Goal: Information Seeking & Learning: Learn about a topic

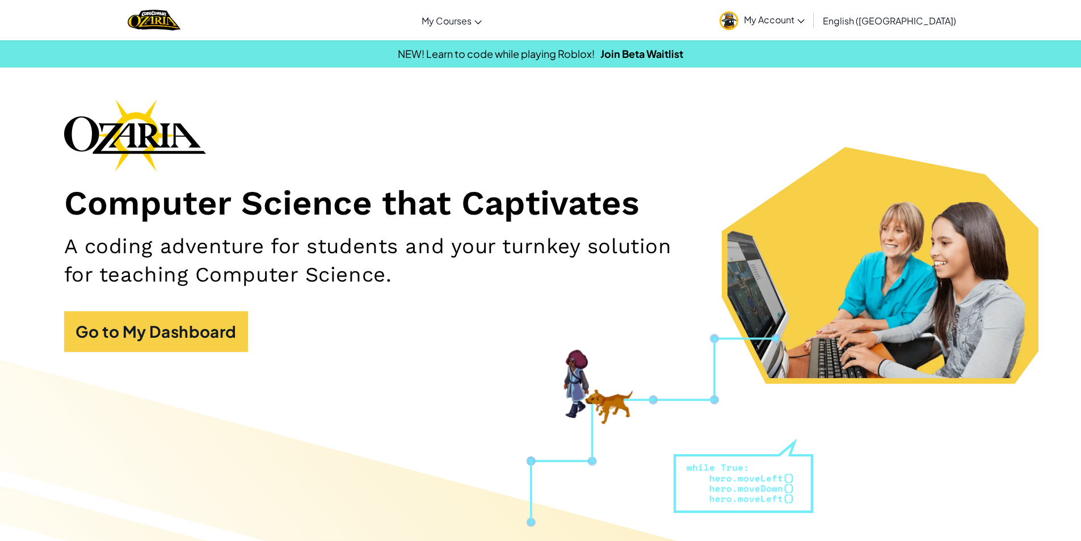
click at [805, 14] on span "My Account" at bounding box center [774, 20] width 61 height 12
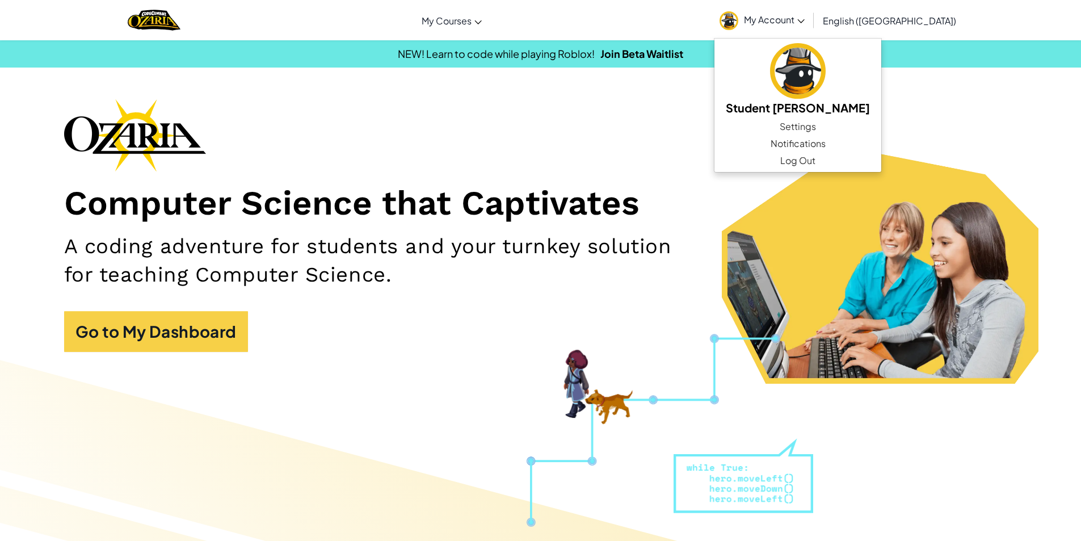
click at [396, 45] on div "NEW! Learn to code while playing Roblox! Join Beta Waitlist" at bounding box center [540, 53] width 1098 height 16
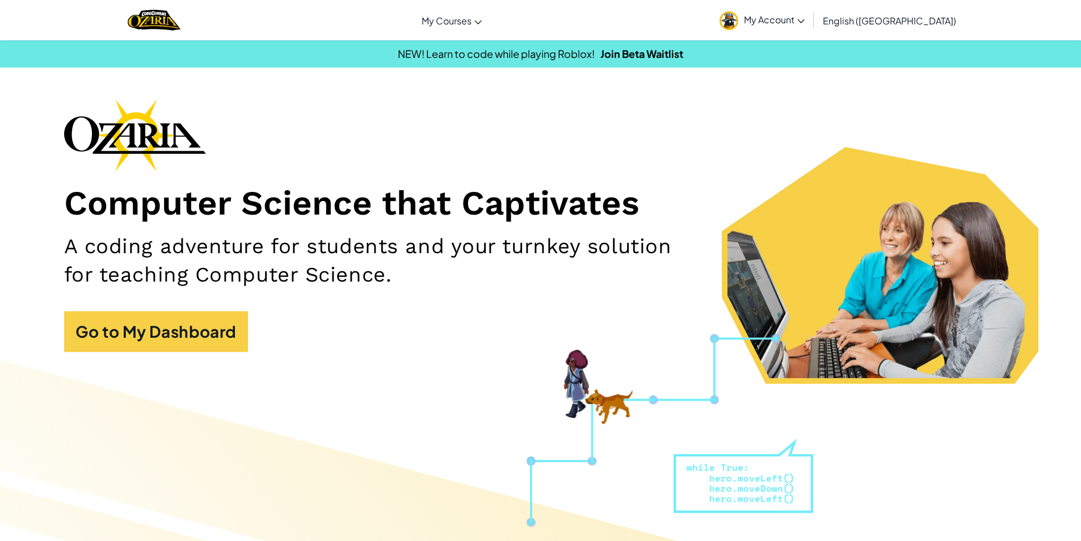
click at [155, 301] on div "Computer Science that Captivates A coding adventure for students and your turnk…" at bounding box center [540, 231] width 953 height 264
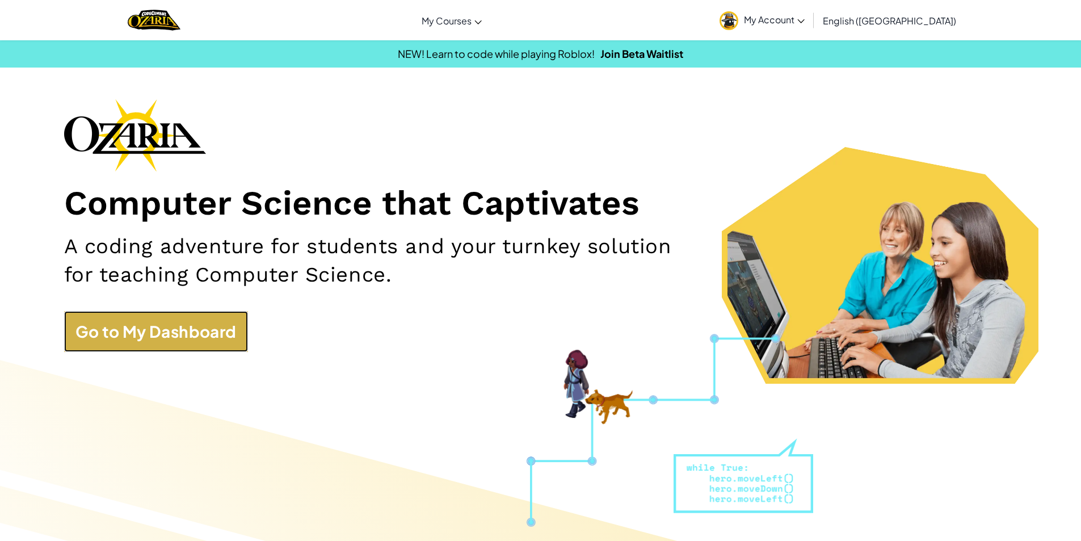
click at [158, 334] on link "Go to My Dashboard" at bounding box center [156, 331] width 184 height 41
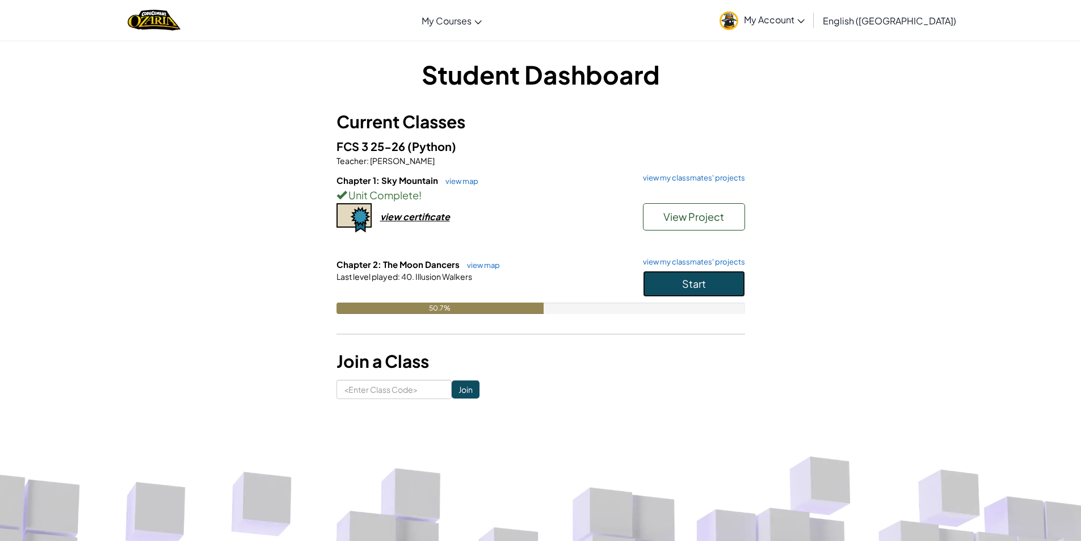
click at [712, 275] on button "Start" at bounding box center [694, 284] width 102 height 26
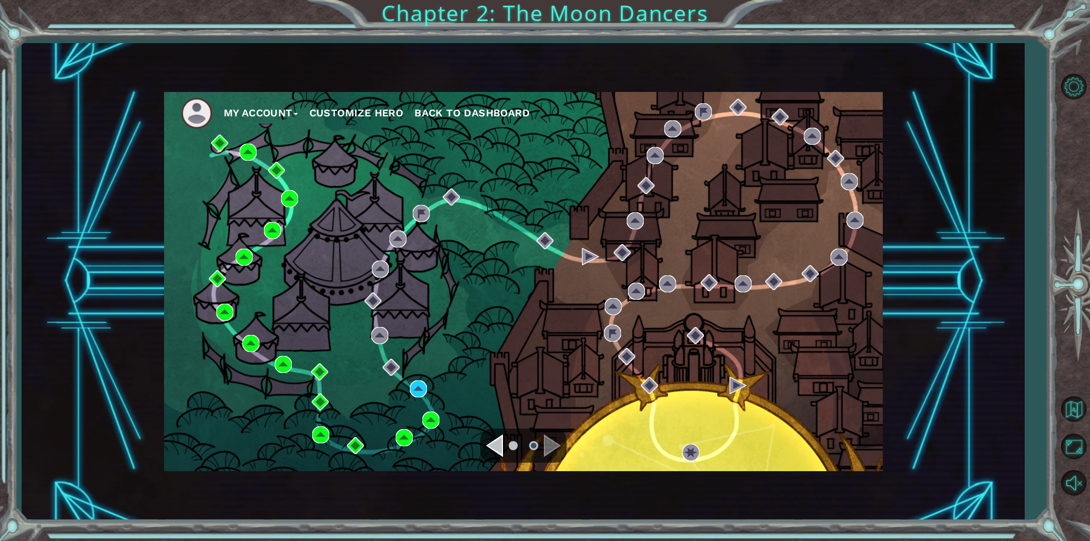
click at [549, 438] on div "Navigate to the next page" at bounding box center [552, 445] width 17 height 23
click at [412, 383] on img at bounding box center [418, 388] width 17 height 17
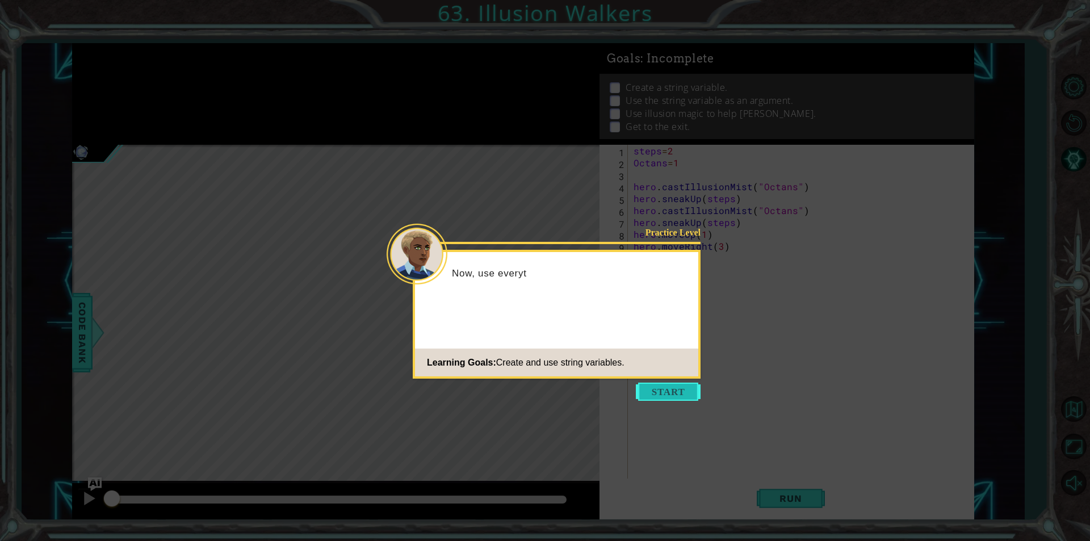
click at [679, 392] on button "Start" at bounding box center [668, 392] width 65 height 18
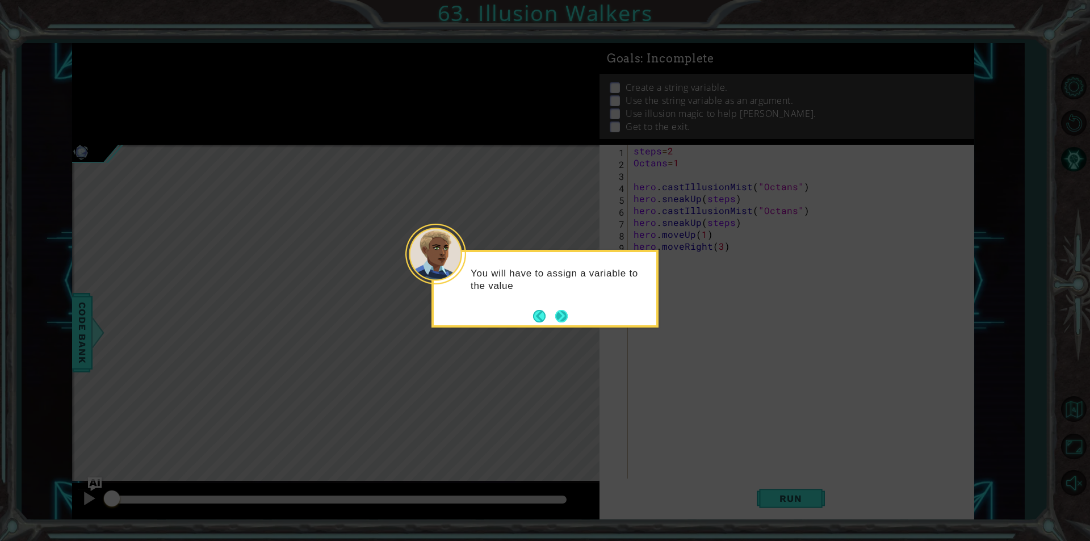
click at [565, 322] on button "Next" at bounding box center [561, 316] width 17 height 17
click at [556, 314] on button "Next" at bounding box center [562, 316] width 20 height 20
click at [558, 314] on button "Next" at bounding box center [562, 316] width 18 height 18
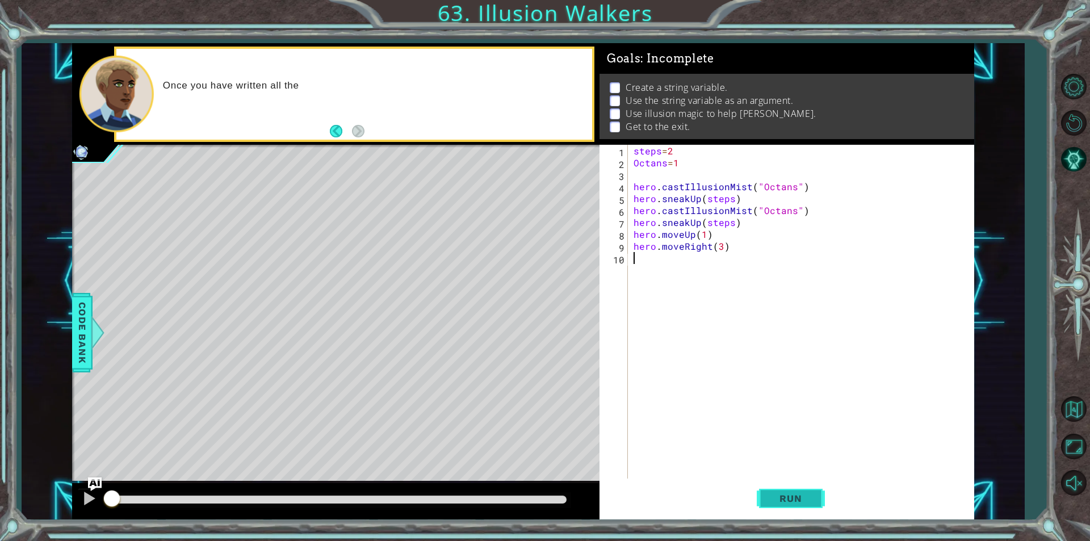
click at [793, 495] on span "Run" at bounding box center [790, 498] width 45 height 11
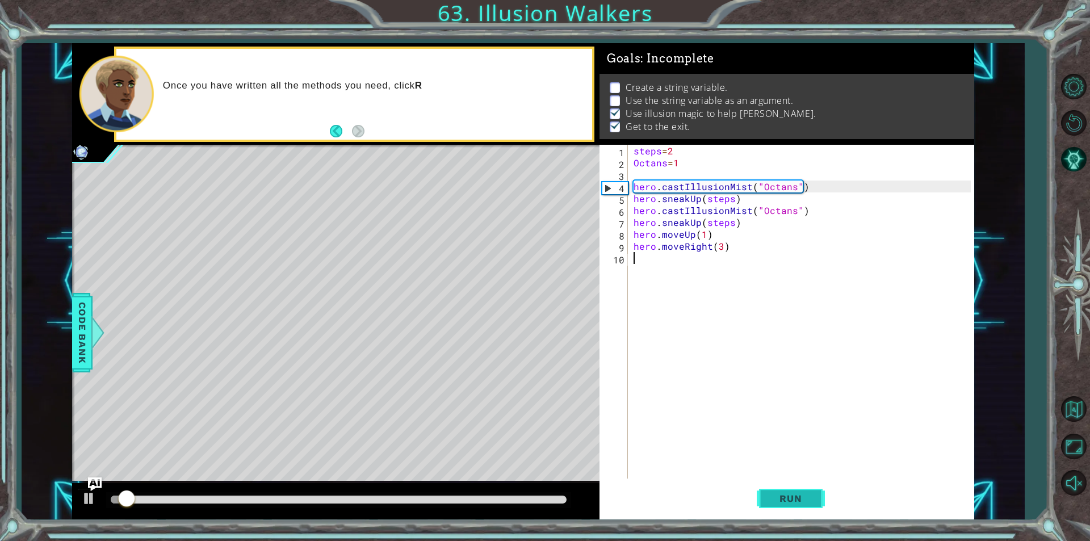
scroll to position [5, 0]
click at [719, 246] on div "steps = 2 Octans = 1 hero . castIllusionMist ( "Octans" ) hero . sneakUp ( step…" at bounding box center [803, 324] width 345 height 358
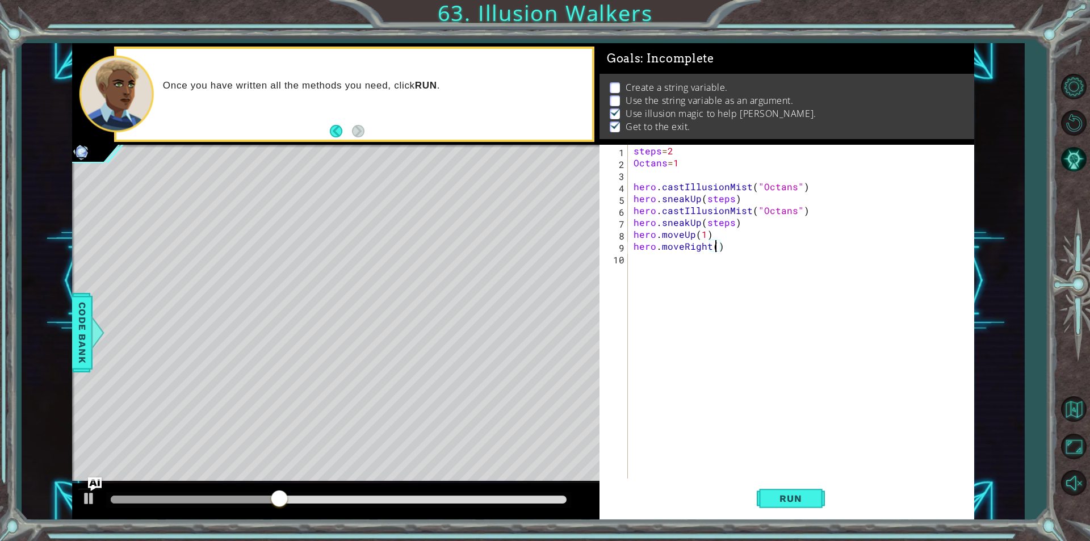
type textarea "hero.moveRight(2)"
click at [681, 463] on div "steps = 2 Octans = 1 hero . castIllusionMist ( "Octans" ) hero . sneakUp ( step…" at bounding box center [803, 324] width 345 height 358
click at [788, 491] on button "Run" at bounding box center [791, 498] width 68 height 37
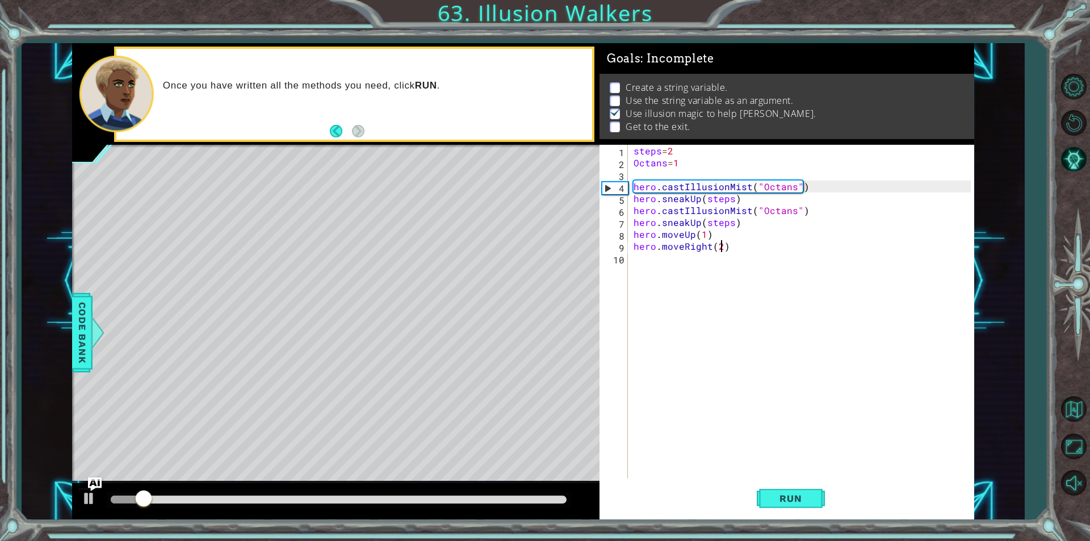
click at [721, 248] on div "steps = 2 Octans = 1 hero . castIllusionMist ( "Octans" ) hero . sneakUp ( step…" at bounding box center [803, 324] width 345 height 358
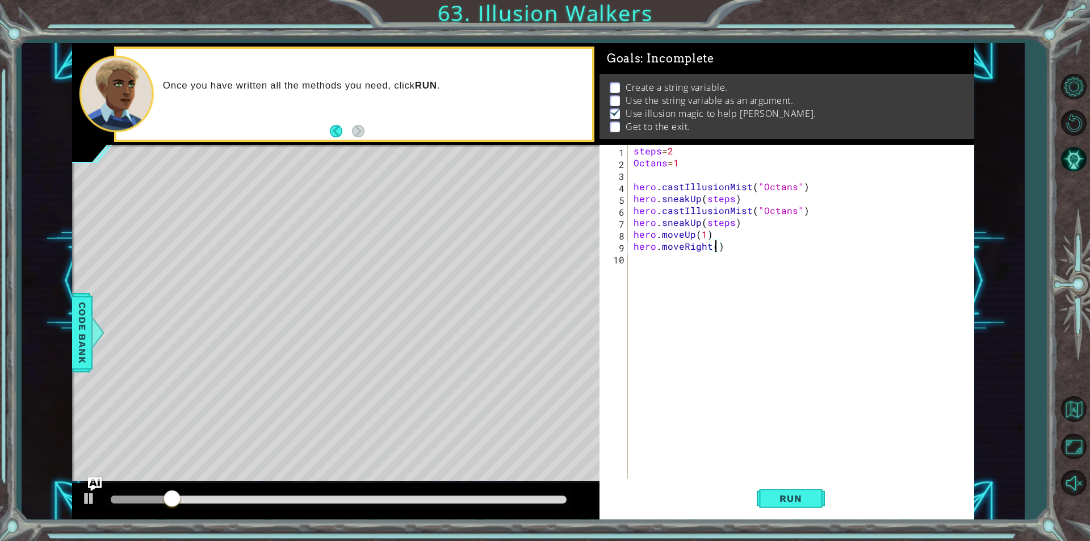
scroll to position [0, 5]
click at [800, 498] on span "Run" at bounding box center [790, 498] width 45 height 11
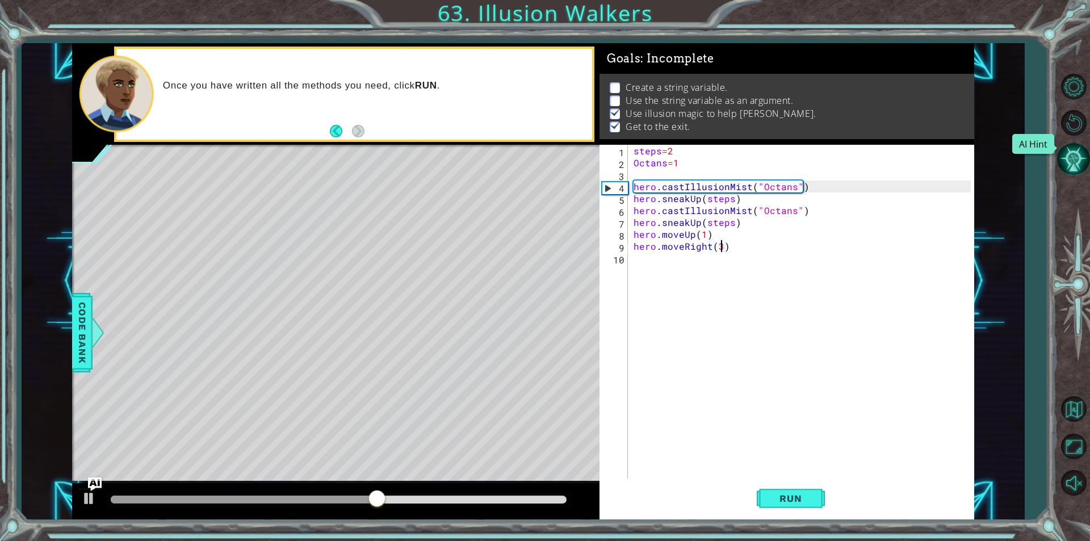
click at [1068, 156] on button "AI Hint" at bounding box center [1073, 158] width 33 height 33
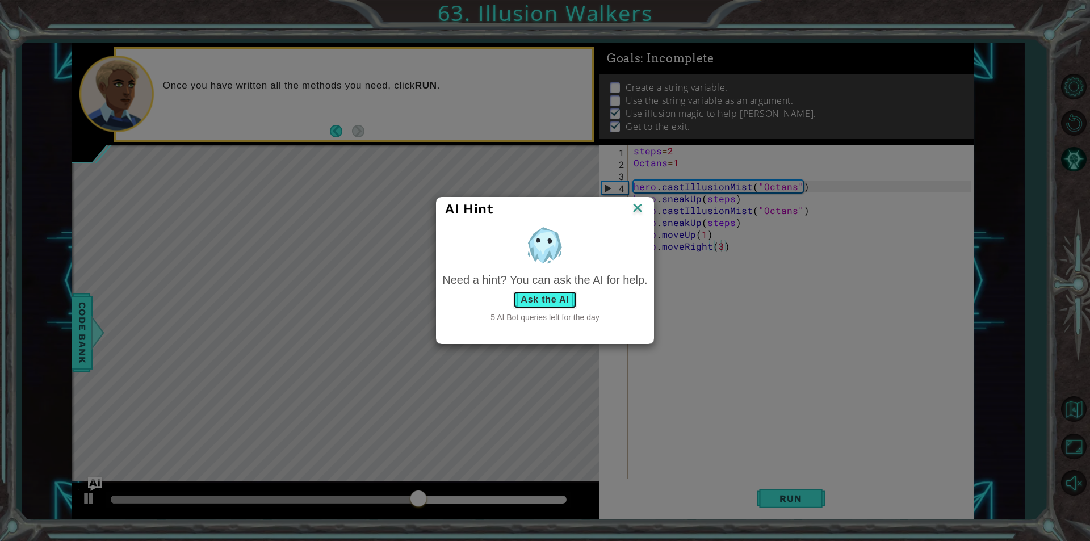
click at [540, 300] on button "Ask the AI" at bounding box center [544, 300] width 63 height 18
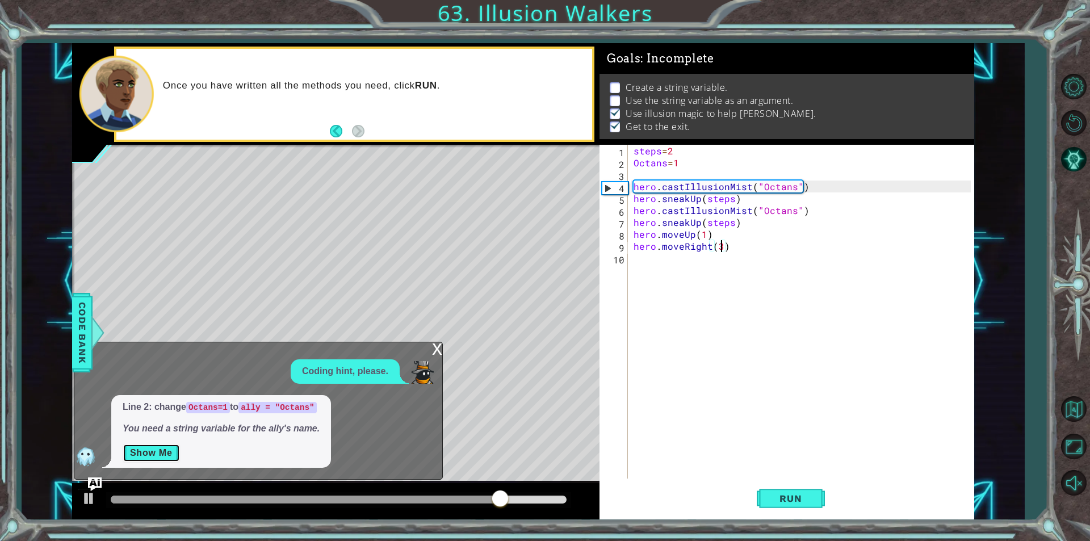
click at [159, 448] on button "Show Me" at bounding box center [151, 453] width 57 height 18
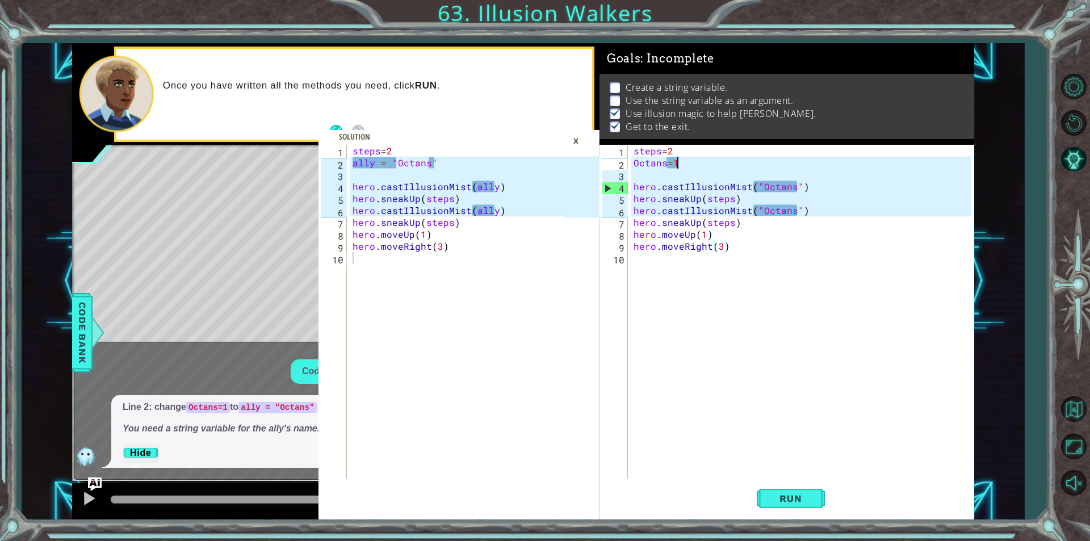
scroll to position [0, 2]
click at [691, 159] on div "steps = 2 Octans = 1 hero . castIllusionMist ( "Octans" ) hero . sneakUp ( step…" at bounding box center [803, 324] width 345 height 358
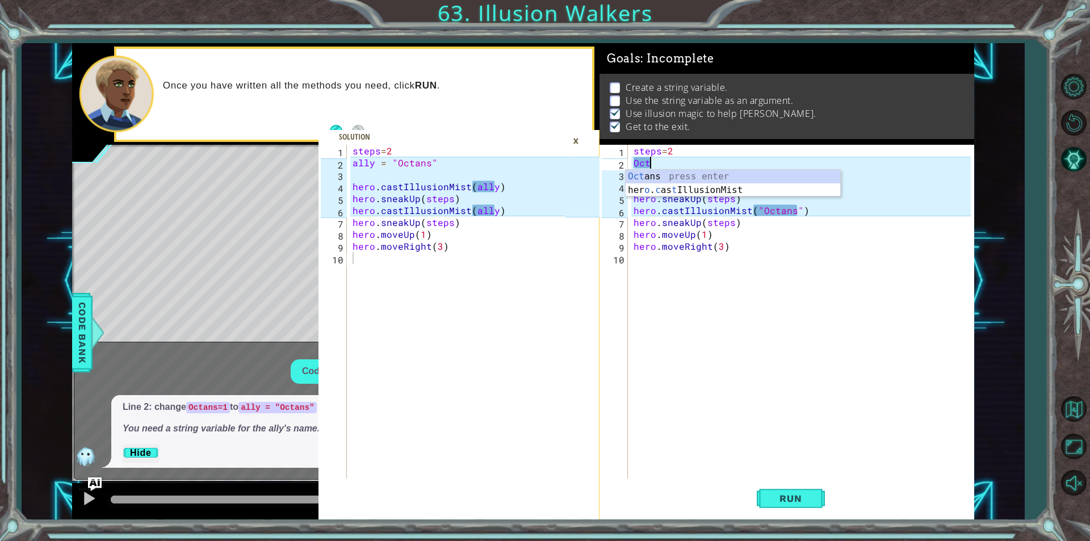
scroll to position [0, 0]
type textarea "O"
click at [785, 177] on div ""Octans " press enter" at bounding box center [770, 190] width 215 height 41
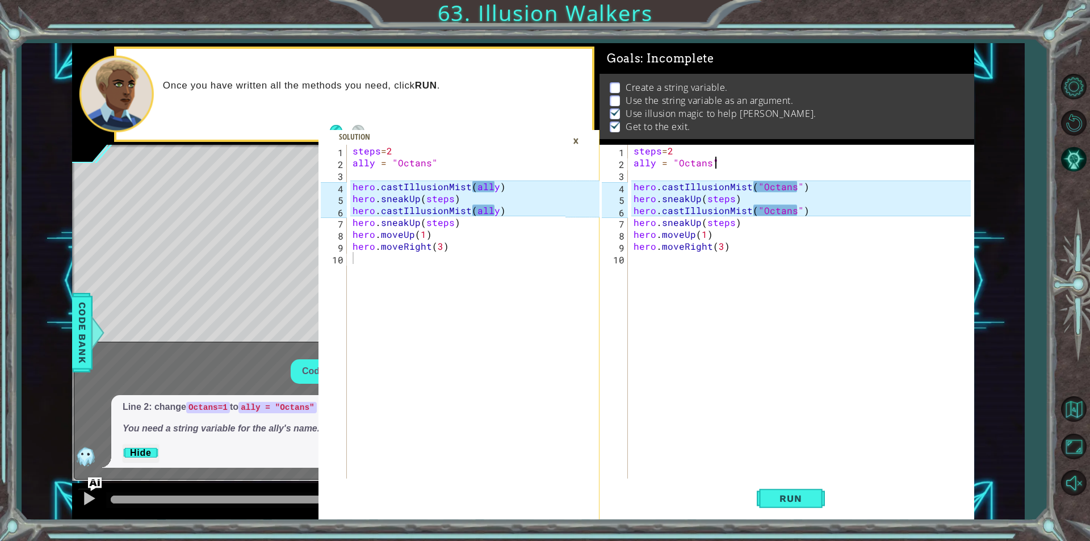
click at [776, 187] on div "steps = 2 ally = "Octans" hero . castIllusionMist ( "Octans" ) hero . sneakUp (…" at bounding box center [803, 324] width 345 height 358
click at [771, 213] on div "steps = 2 ally = "Octans" hero . castIllusionMist ( "ally" ) hero . sneakUp ( s…" at bounding box center [803, 324] width 345 height 358
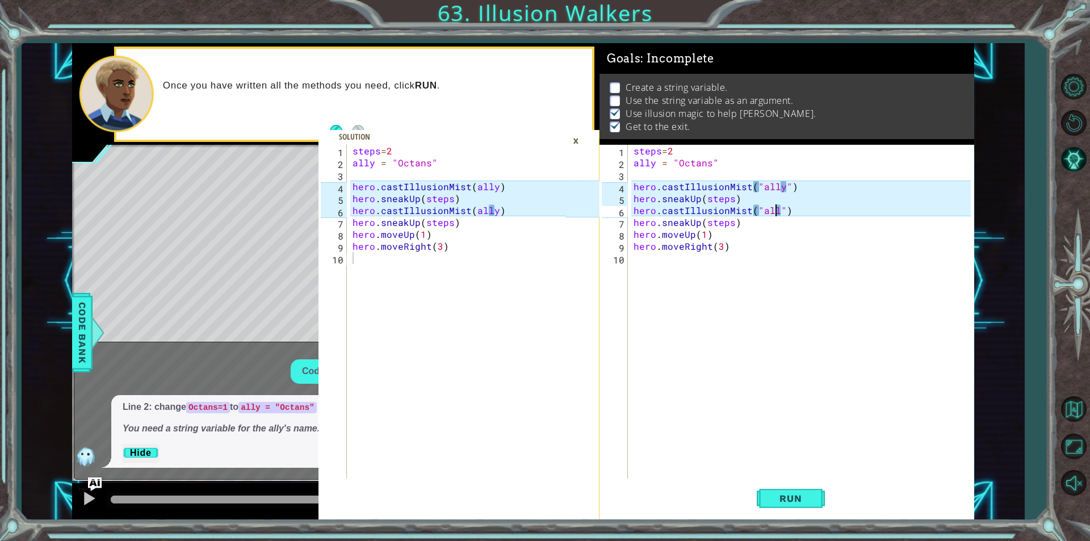
type textarea "hero.castIllusionMist("ally")"
click at [679, 327] on div "steps = 2 ally = "Octans" hero . castIllusionMist ( "ally" ) hero . sneakUp ( s…" at bounding box center [803, 324] width 345 height 358
click at [797, 481] on button "Run" at bounding box center [791, 498] width 68 height 37
click at [795, 491] on button "Run" at bounding box center [791, 498] width 68 height 37
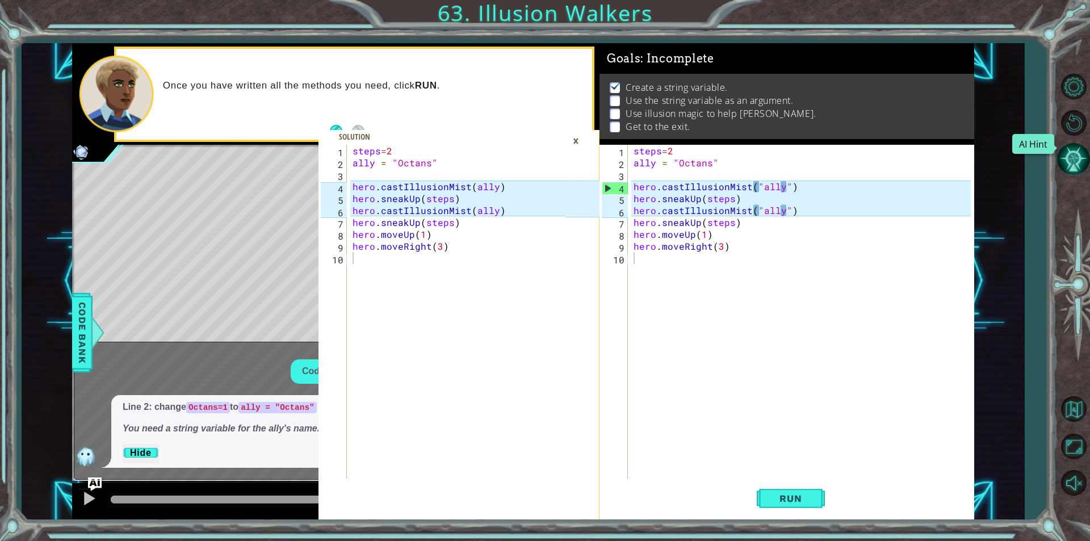
click at [1079, 162] on button "AI Hint" at bounding box center [1073, 158] width 33 height 33
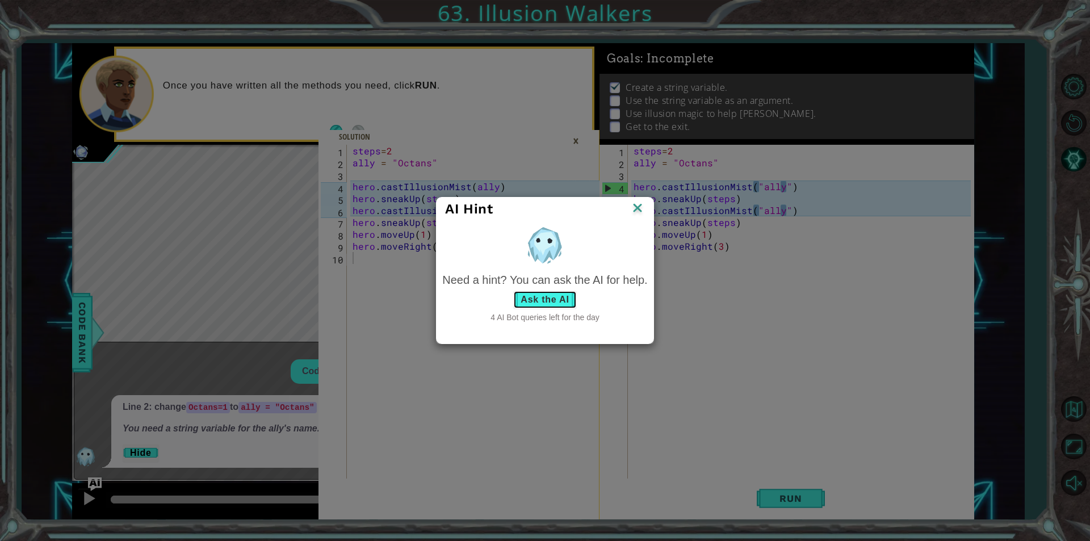
click at [539, 291] on button "Ask the AI" at bounding box center [544, 300] width 63 height 18
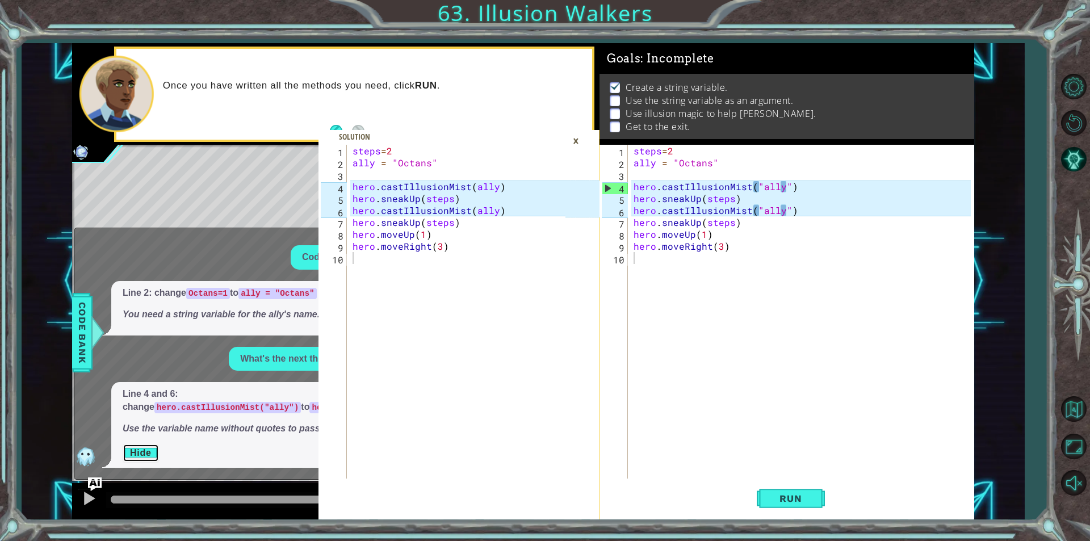
drag, startPoint x: 147, startPoint y: 451, endPoint x: 218, endPoint y: 393, distance: 91.9
click at [218, 392] on div "Line 4 and 6: change hero.castIllusionMist("ally") to hero.castIllusionMist(all…" at bounding box center [284, 425] width 347 height 86
click at [208, 348] on div "What's the next thing I should do?" at bounding box center [255, 359] width 362 height 24
click at [577, 138] on div "×" at bounding box center [576, 140] width 18 height 19
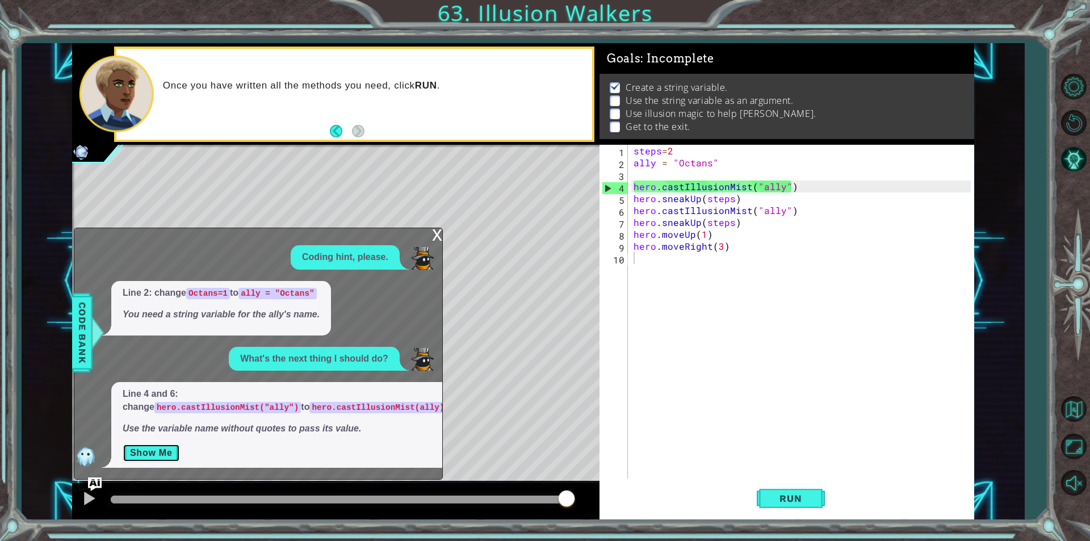
click at [162, 446] on button "Show Me" at bounding box center [151, 453] width 57 height 18
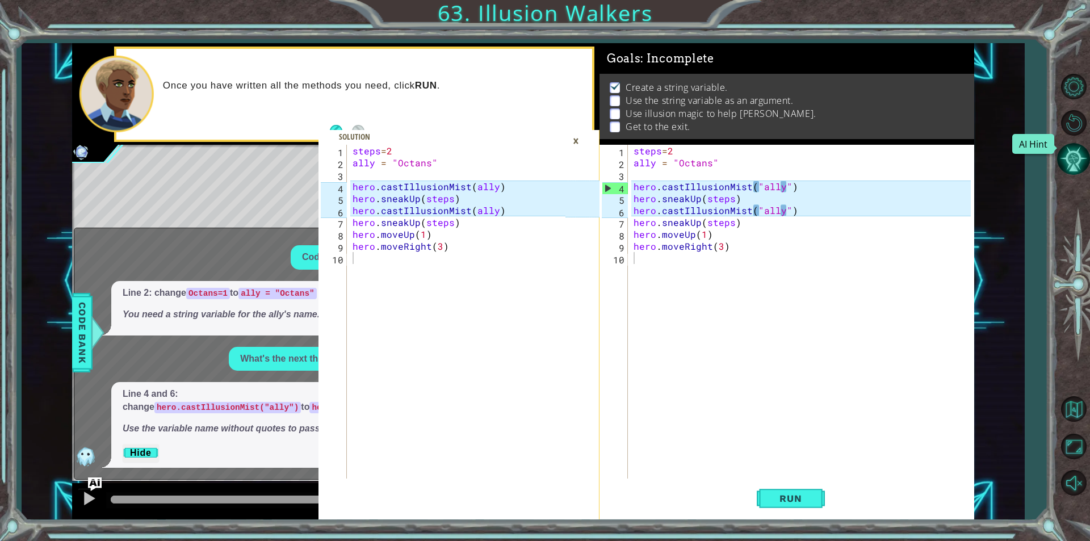
click at [1067, 153] on button "AI Hint" at bounding box center [1073, 158] width 33 height 33
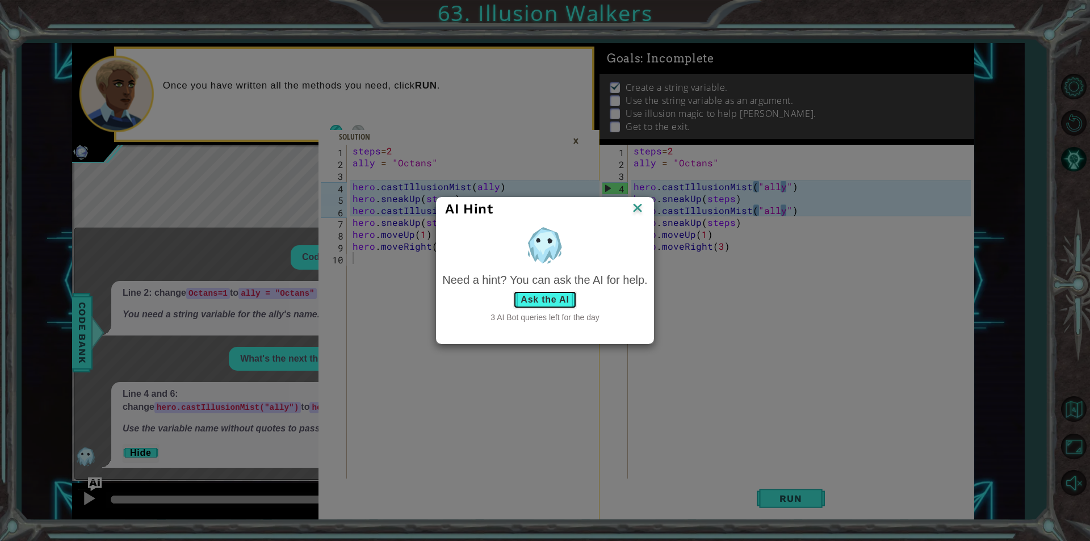
click at [559, 292] on button "Ask the AI" at bounding box center [544, 300] width 63 height 18
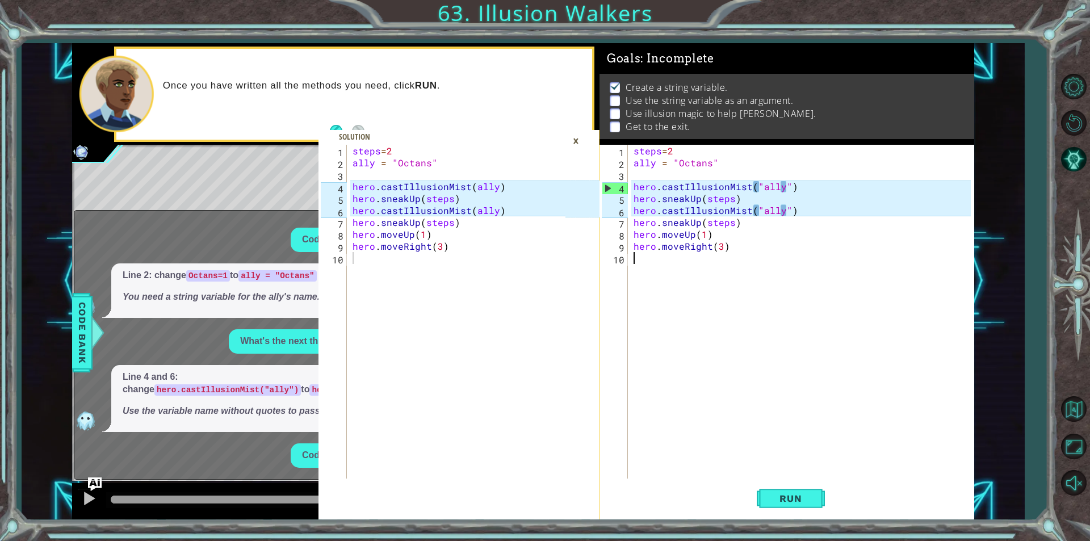
scroll to position [26, 0]
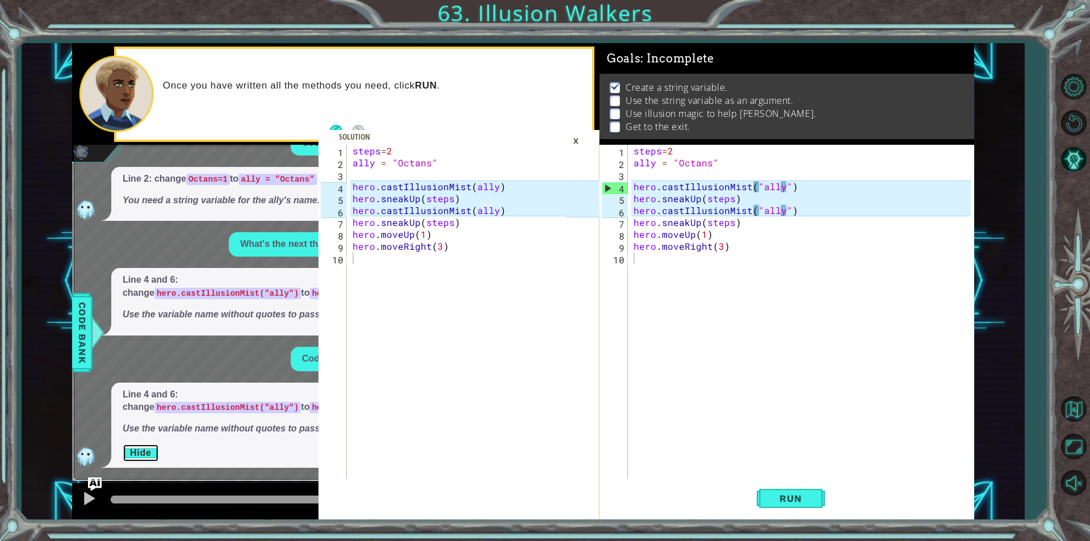
click at [156, 454] on button "Hide" at bounding box center [141, 453] width 36 height 18
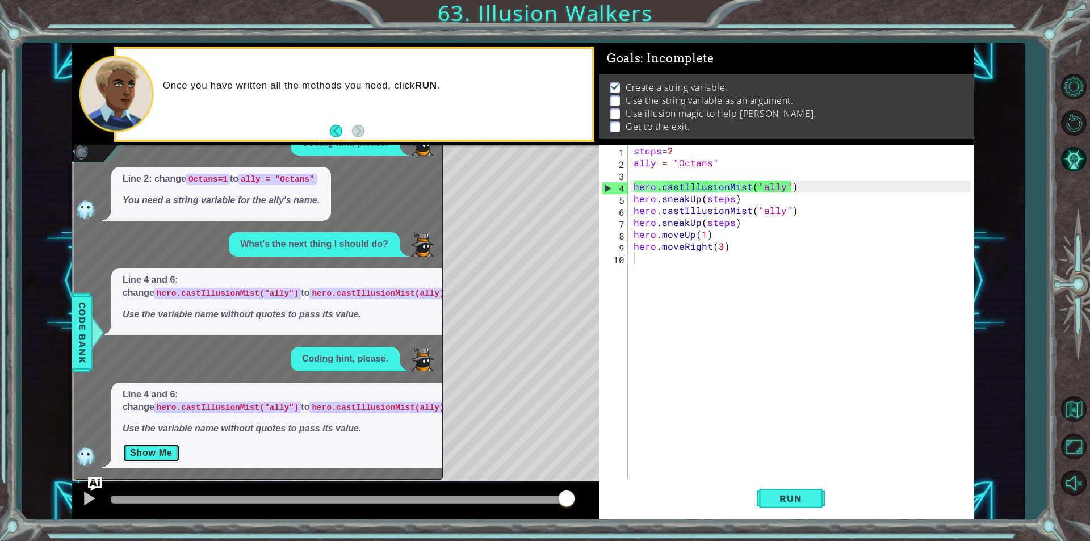
click at [156, 454] on button "Show Me" at bounding box center [151, 453] width 57 height 18
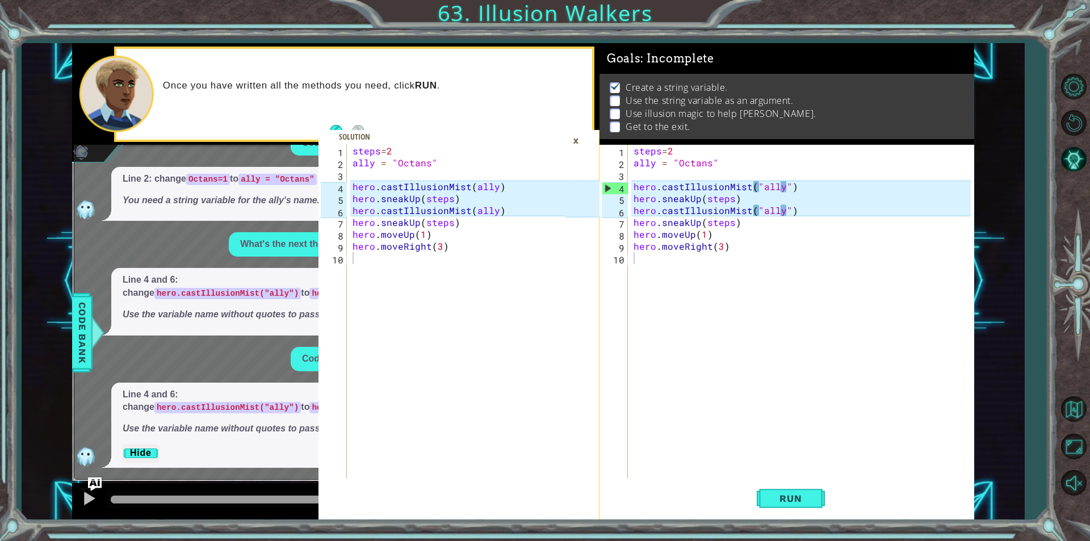
click at [577, 146] on div "×" at bounding box center [576, 140] width 18 height 19
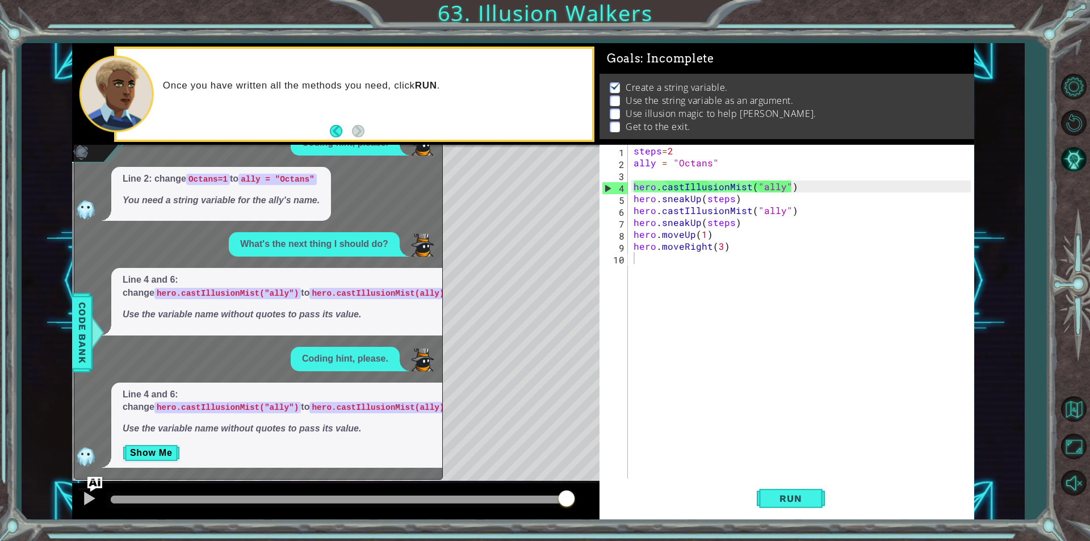
click at [90, 483] on img "Ask AI" at bounding box center [94, 484] width 15 height 15
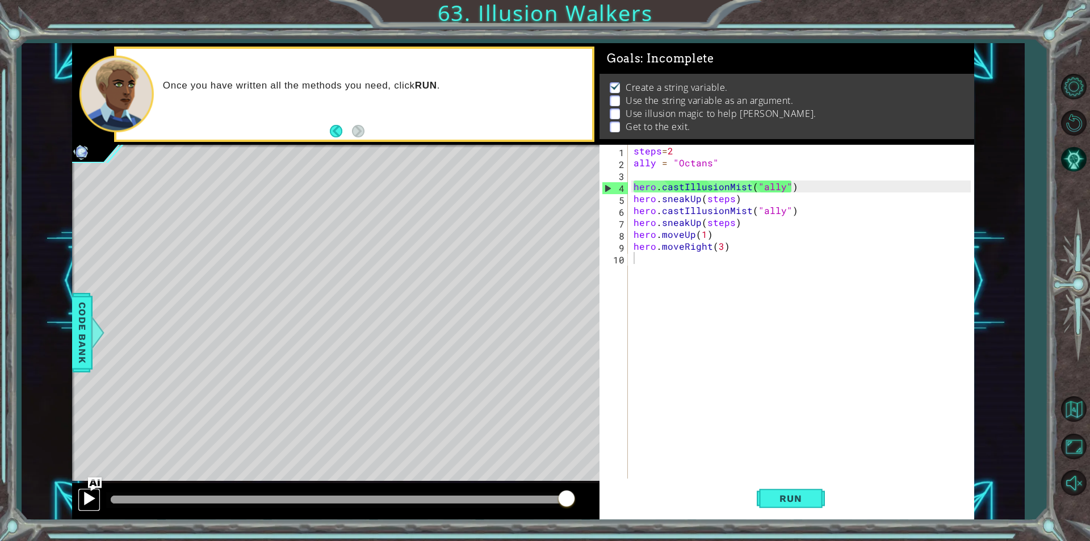
click at [90, 498] on div at bounding box center [89, 498] width 15 height 15
click at [654, 162] on div "steps = 2 ally = "Octans" hero . castIllusionMist ( "ally" ) hero . sneakUp ( s…" at bounding box center [803, 324] width 345 height 358
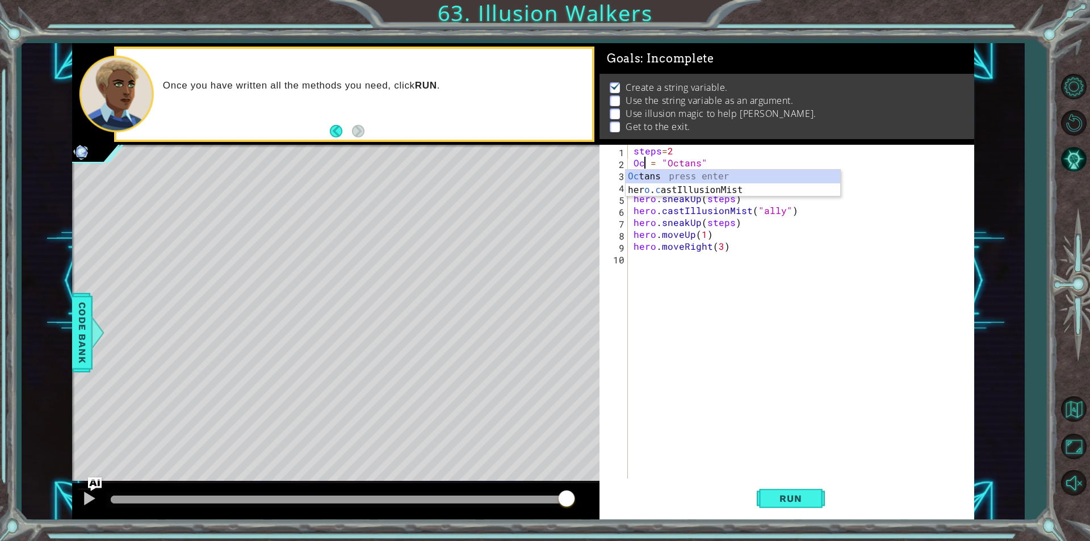
scroll to position [0, 1]
click at [657, 180] on div "Oc tans press enter her o . c astIllusionMist press enter" at bounding box center [732, 197] width 215 height 54
click at [712, 164] on div "steps = 2 Octans = "Octans" hero . castIllusionMist ( "ally" ) hero . sneakUp (…" at bounding box center [803, 324] width 345 height 358
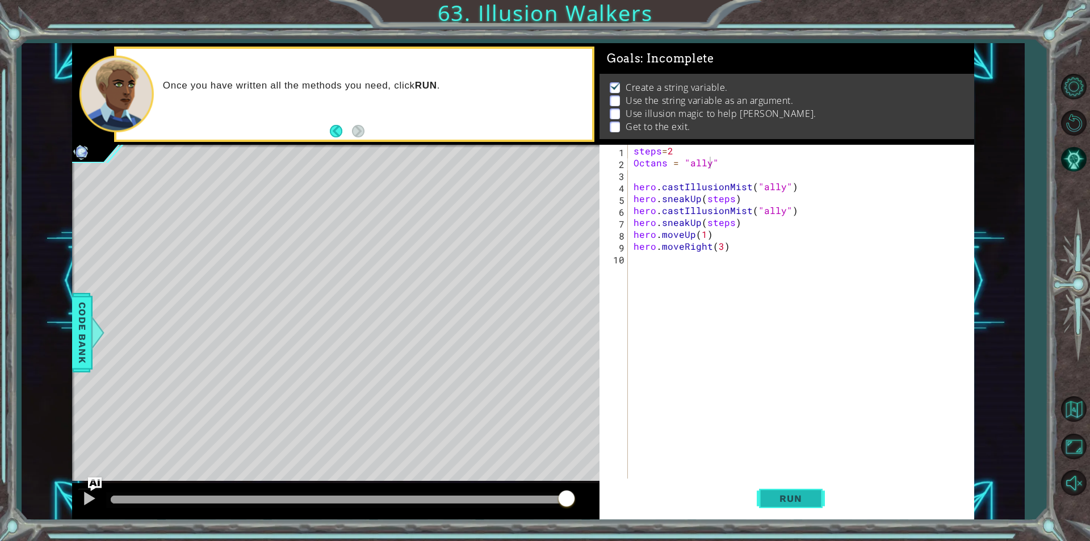
click at [775, 497] on span "Run" at bounding box center [790, 498] width 45 height 11
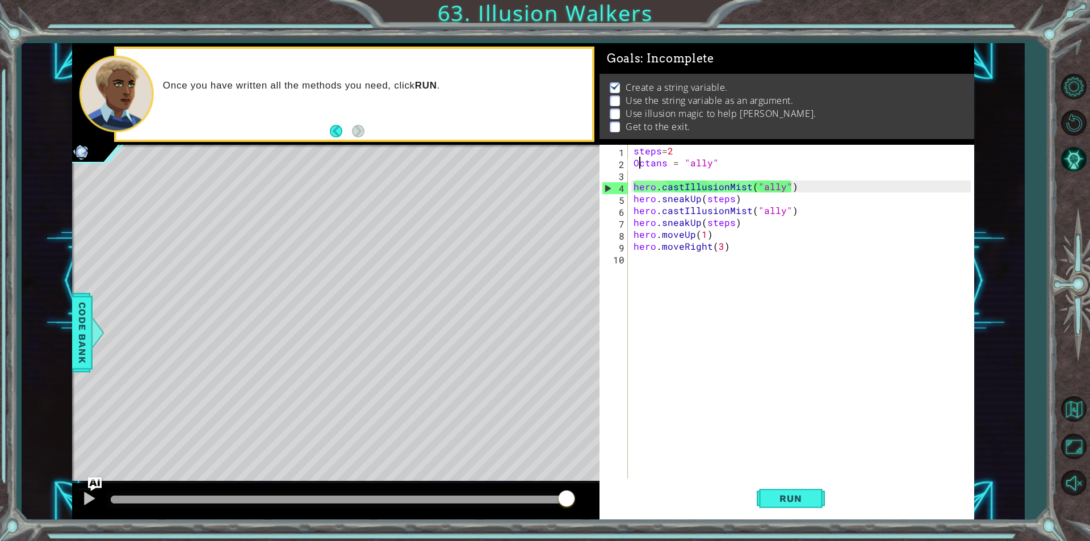
click at [641, 158] on div "steps = 2 Octans = "ally" hero . castIllusionMist ( "ally" ) hero . sneakUp ( s…" at bounding box center [803, 324] width 345 height 358
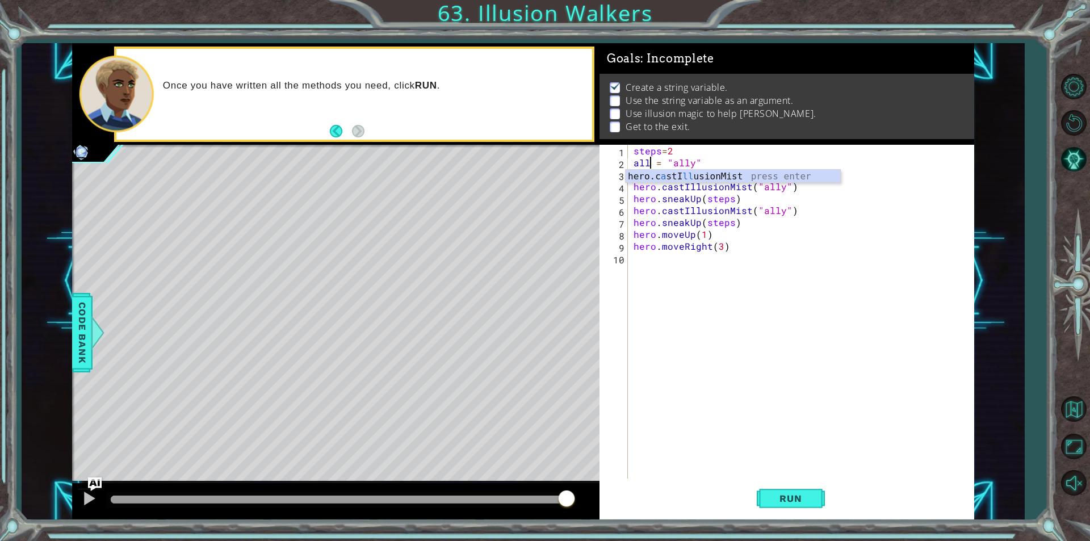
scroll to position [0, 1]
click at [687, 162] on div "steps = 2 ally = "ally" hero . castIllusionMist ( "ally" ) hero . sneakUp ( ste…" at bounding box center [803, 324] width 345 height 358
type textarea "ally = "Octans""
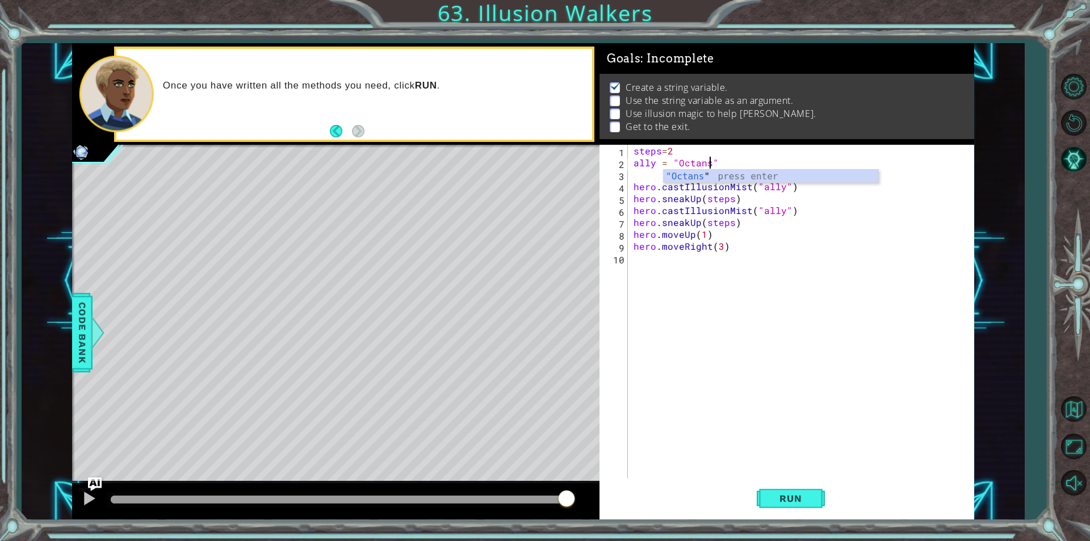
scroll to position [0, 5]
click at [701, 378] on div "steps = 2 ally = "Octans" hero . castIllusionMist ( "ally" ) hero . sneakUp ( s…" at bounding box center [803, 324] width 345 height 358
click at [779, 511] on button "Run" at bounding box center [791, 498] width 68 height 37
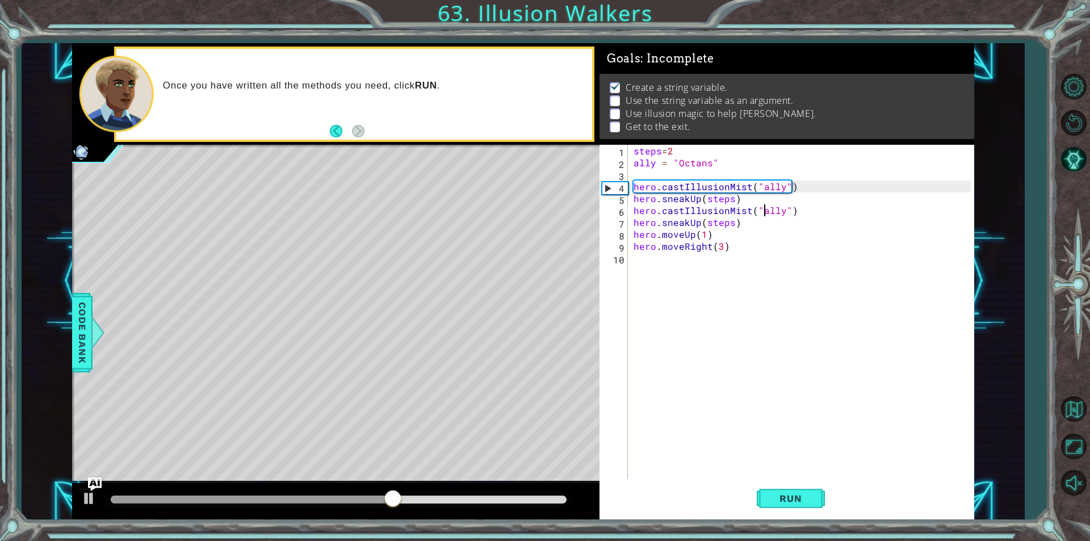
click at [766, 208] on div "steps = 2 ally = "Octans" hero . castIllusionMist ( "ally" ) hero . sneakUp ( s…" at bounding box center [803, 324] width 345 height 358
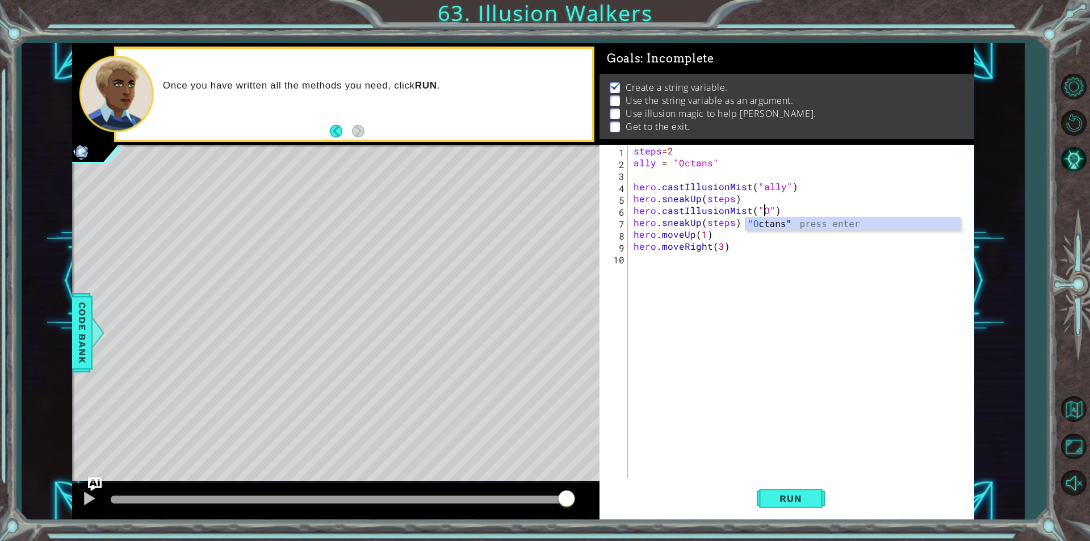
scroll to position [0, 9]
click at [788, 224] on div ""Oct ans" press enter" at bounding box center [852, 237] width 215 height 41
click at [769, 183] on div "steps = 2 ally = "Octans" hero . castIllusionMist ( "ally" ) hero . sneakUp ( s…" at bounding box center [803, 324] width 345 height 358
click at [775, 183] on div "steps = 2 ally = "Octans" hero . castIllusionMist ( "ally" ) hero . sneakUp ( s…" at bounding box center [803, 324] width 345 height 358
click at [768, 184] on div "steps = 2 ally = "Octans" hero . castIllusionMist ( "ally" ) hero . sneakUp ( s…" at bounding box center [803, 324] width 345 height 358
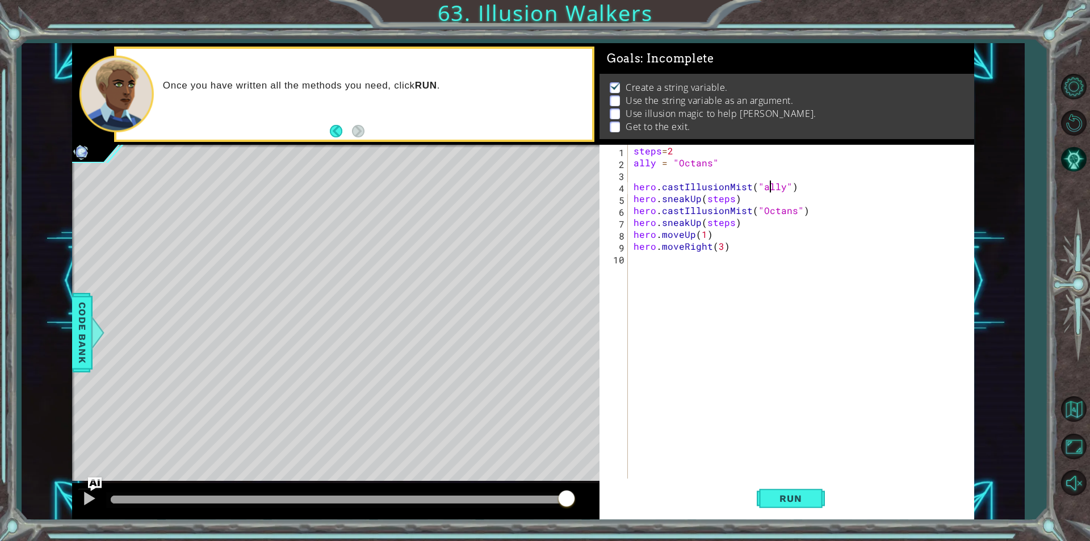
click at [768, 184] on div "steps = 2 ally = "Octans" hero . castIllusionMist ( "ally" ) hero . sneakUp ( s…" at bounding box center [803, 324] width 345 height 358
click at [802, 207] on div "steps = 2 ally = "Octans" hero . castIllusionMist ( "Octa" ) hero . sneakUp ( s…" at bounding box center [803, 324] width 345 height 358
click at [781, 186] on div "steps = 2 ally = "Octans" hero . castIllusionMist ( "Octa" ) hero . sneakUp ( s…" at bounding box center [803, 324] width 345 height 358
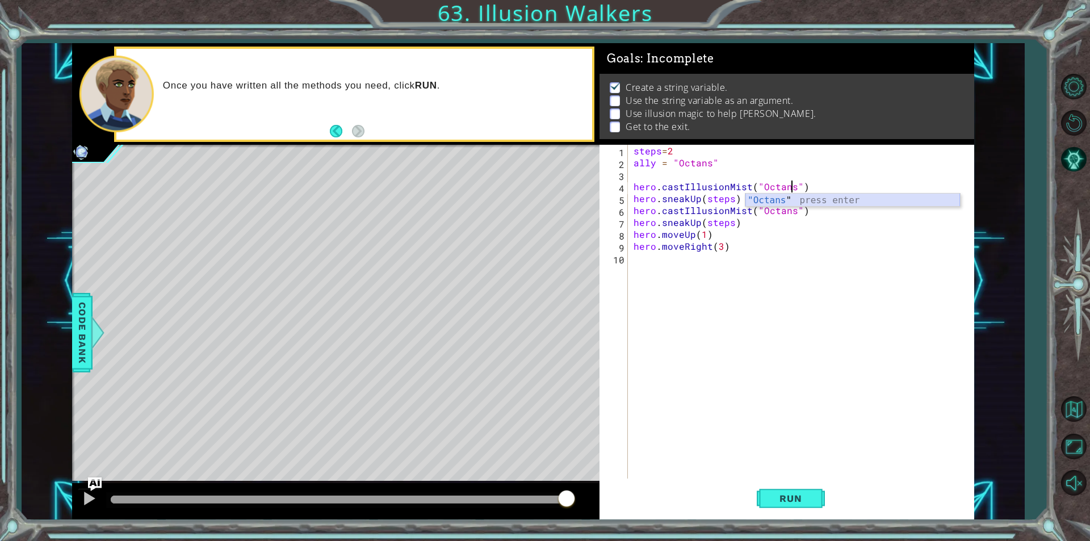
click at [787, 197] on div ""Octans " press enter" at bounding box center [852, 214] width 215 height 41
type textarea "hero.castIllusionMist("Octans")"
click at [773, 502] on span "Run" at bounding box center [790, 498] width 45 height 11
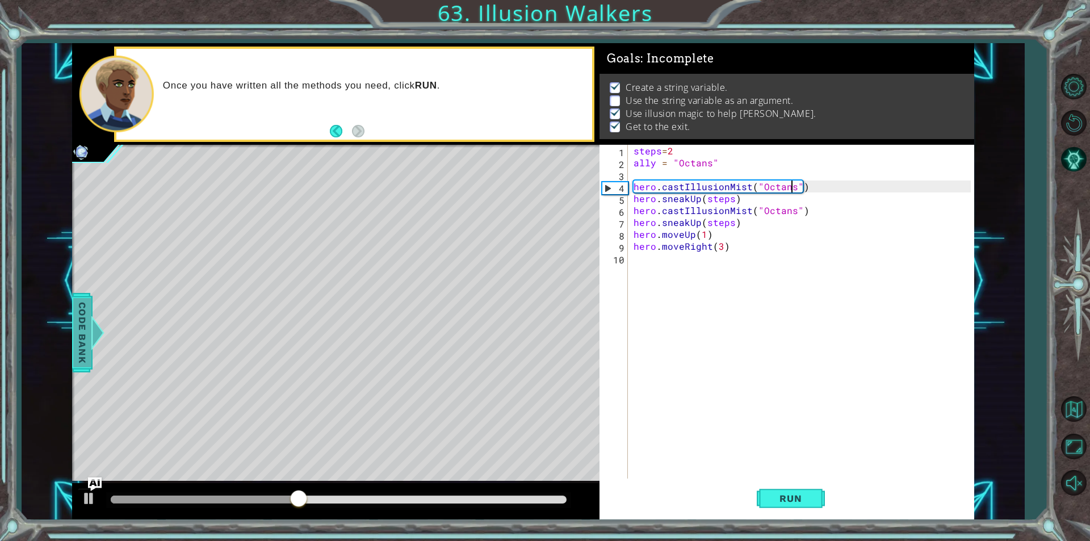
click at [90, 312] on span "Code Bank" at bounding box center [82, 332] width 18 height 69
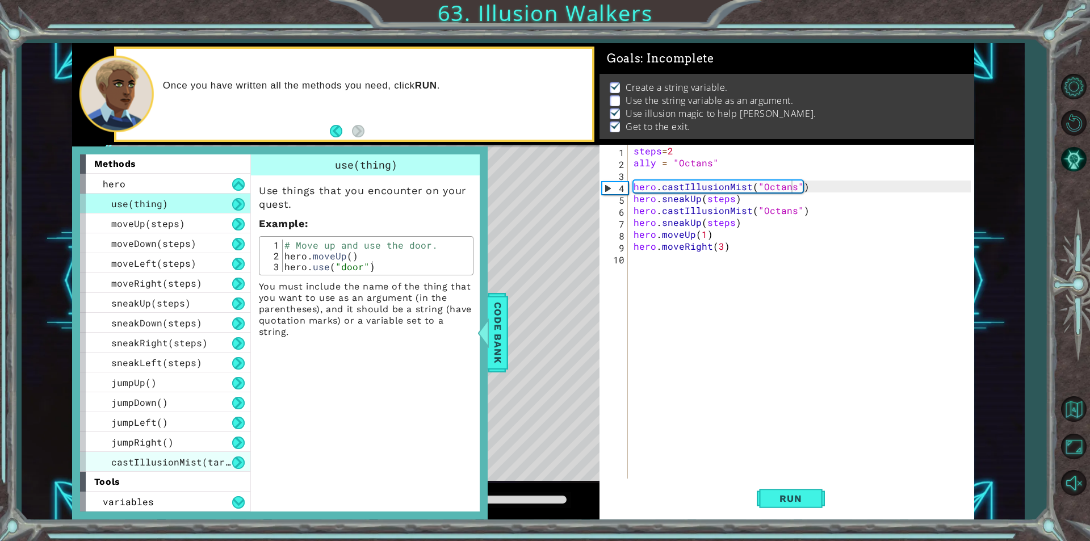
scroll to position [0, 0]
click at [498, 338] on span "Code Bank" at bounding box center [498, 332] width 18 height 69
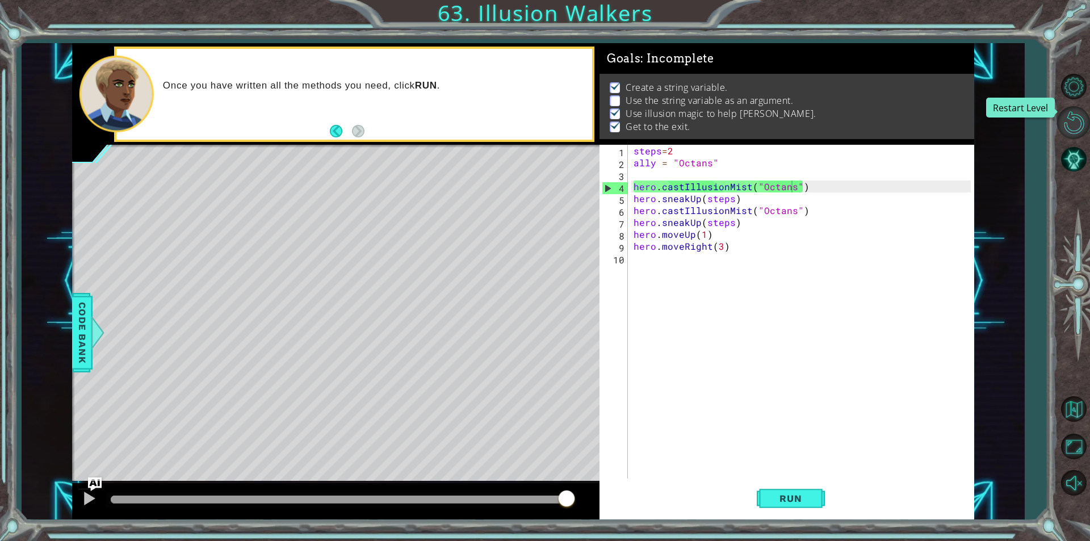
click at [1072, 125] on button "Restart Level" at bounding box center [1073, 122] width 33 height 33
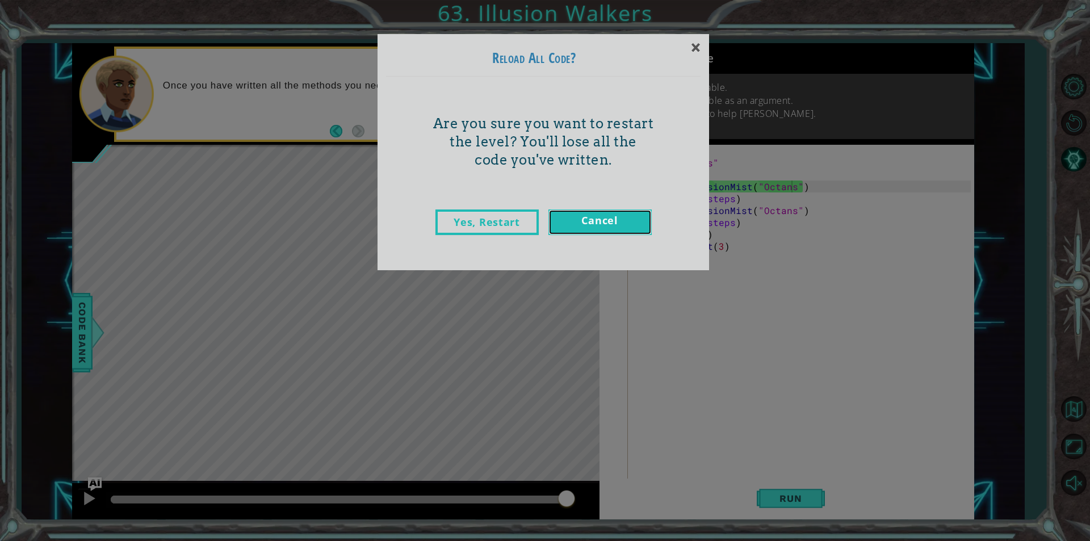
click at [617, 220] on link "Cancel" at bounding box center [599, 222] width 103 height 26
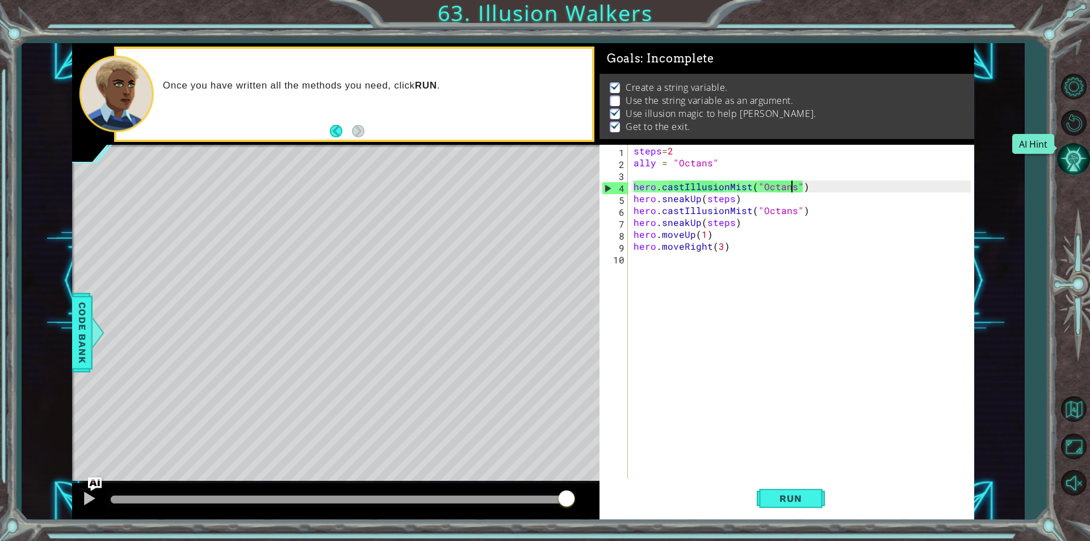
click at [1066, 153] on button "AI Hint" at bounding box center [1073, 158] width 33 height 33
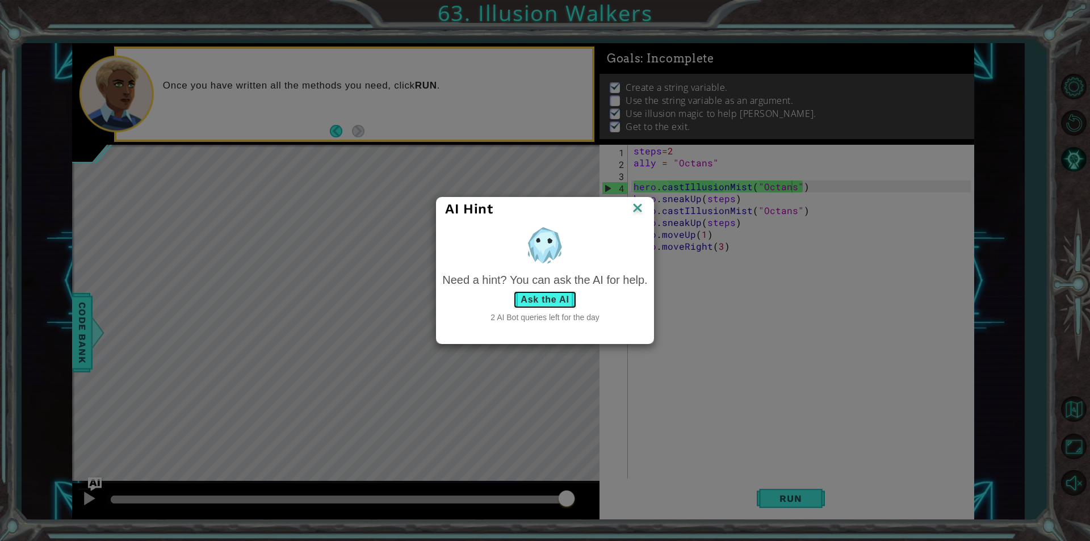
click at [557, 296] on button "Ask the AI" at bounding box center [544, 300] width 63 height 18
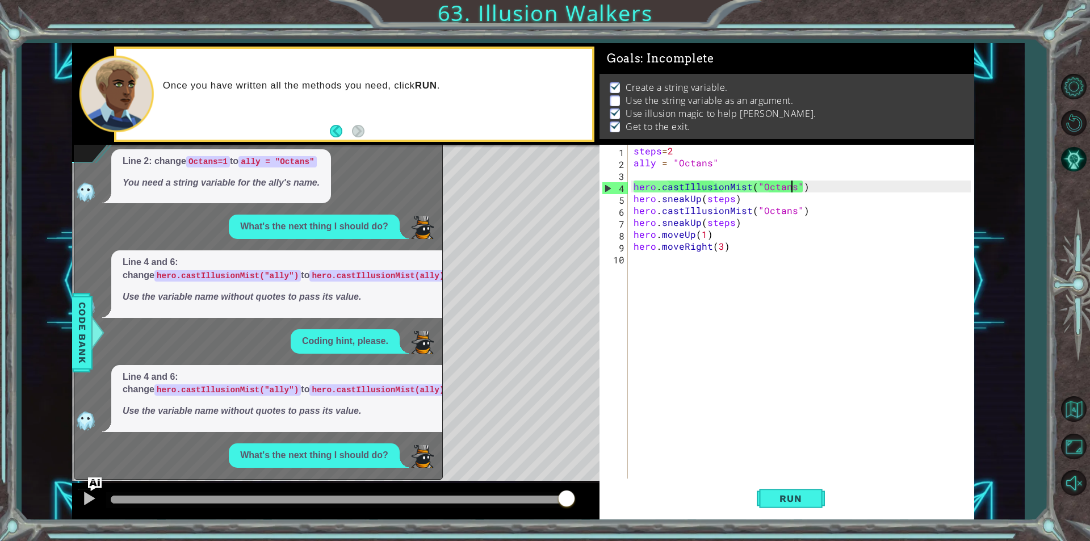
scroll to position [140, 0]
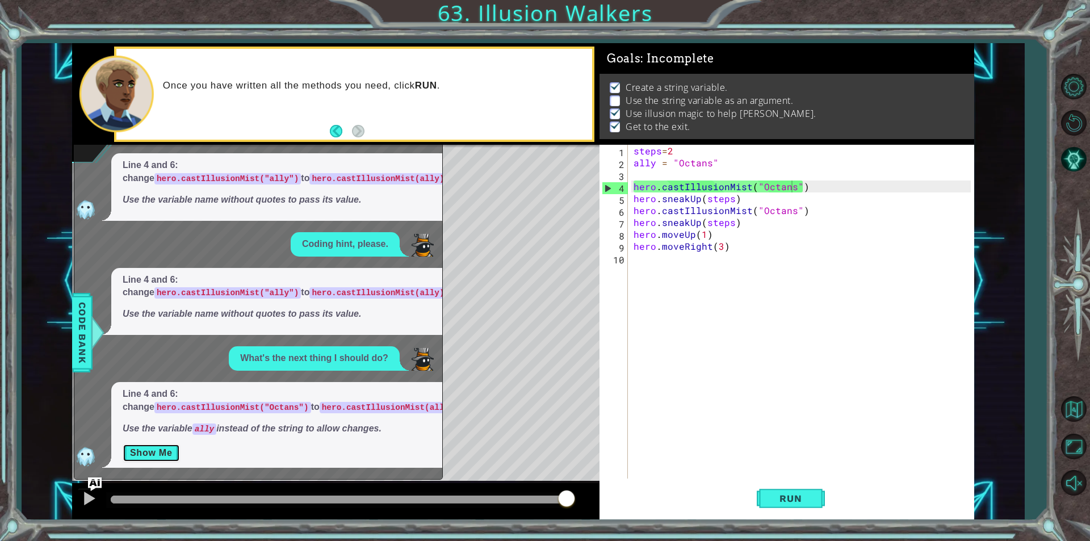
click at [165, 454] on button "Show Me" at bounding box center [151, 453] width 57 height 18
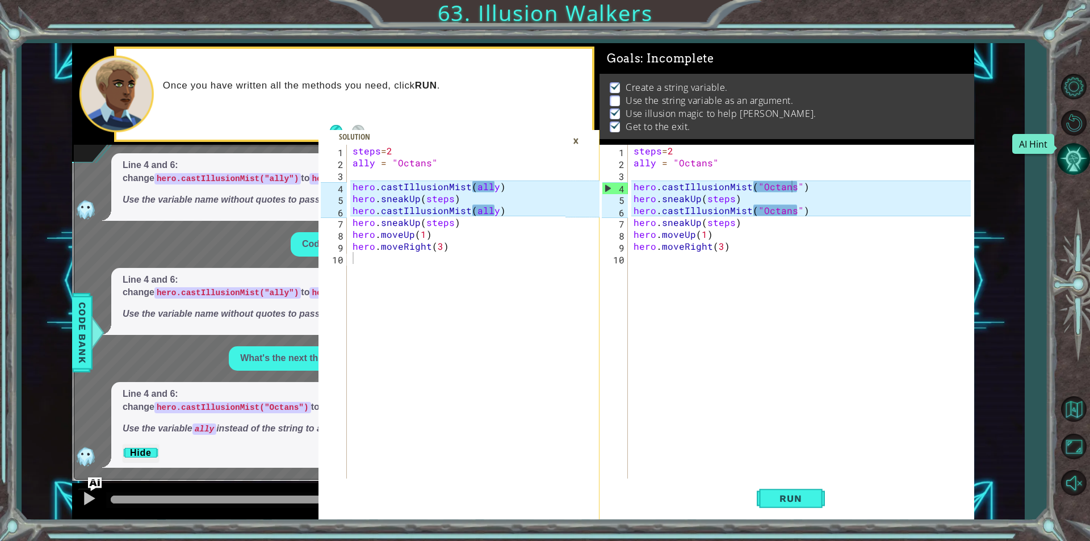
click at [1077, 162] on button "AI Hint" at bounding box center [1073, 158] width 33 height 33
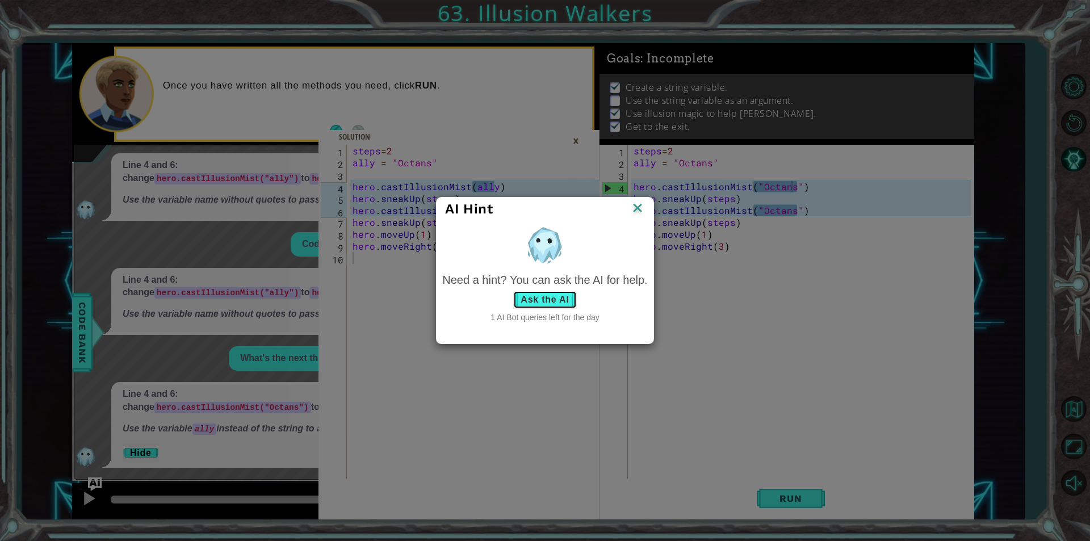
click at [537, 296] on button "Ask the AI" at bounding box center [544, 300] width 63 height 18
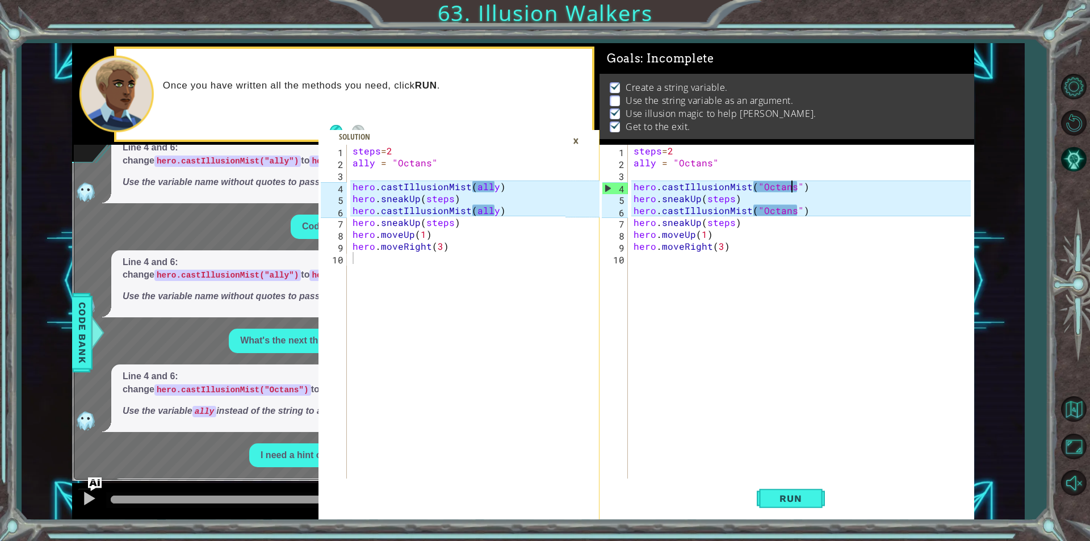
scroll to position [254, 0]
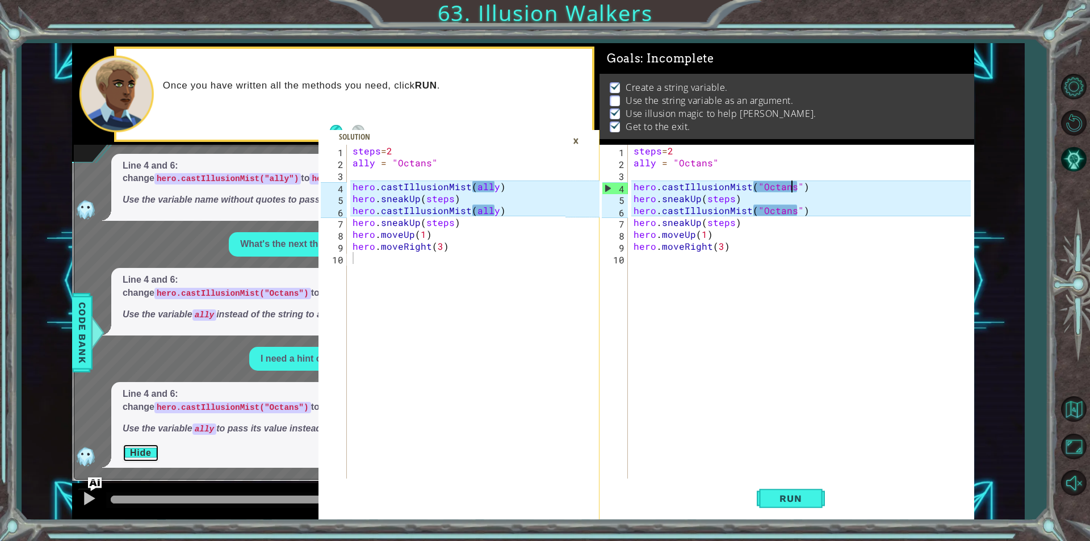
click at [142, 446] on button "Hide" at bounding box center [141, 453] width 36 height 18
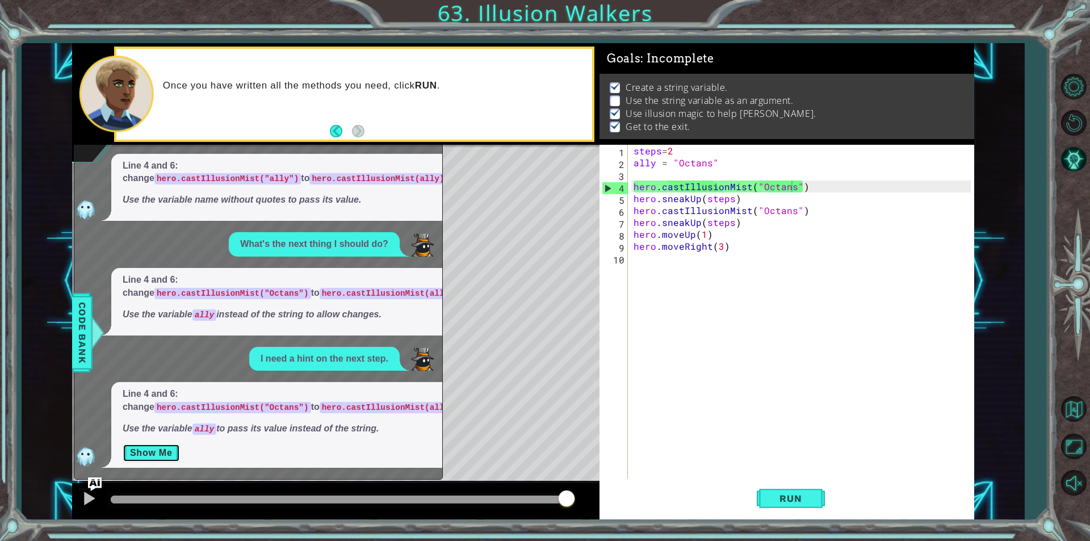
click at [142, 446] on button "Show Me" at bounding box center [151, 453] width 57 height 18
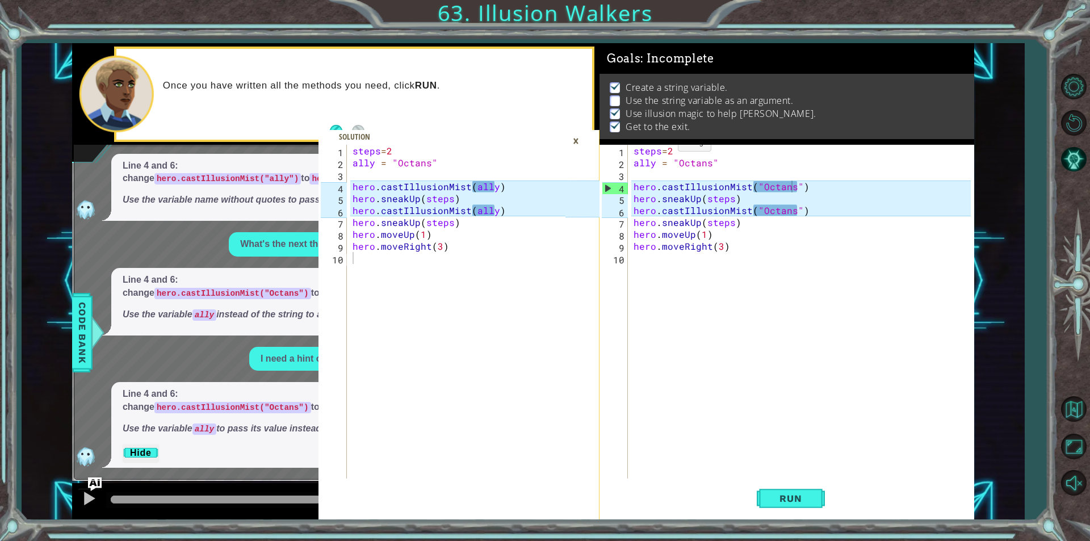
drag, startPoint x: 809, startPoint y: 90, endPoint x: 611, endPoint y: 81, distance: 198.8
click at [621, 81] on ul "Create a string variable. Use the string variable as an argument. Use illusion …" at bounding box center [787, 107] width 360 height 52
click at [292, 95] on div "Once you have written all the methods you need, click RUN ." at bounding box center [373, 94] width 437 height 40
click at [579, 137] on div "×" at bounding box center [576, 140] width 18 height 19
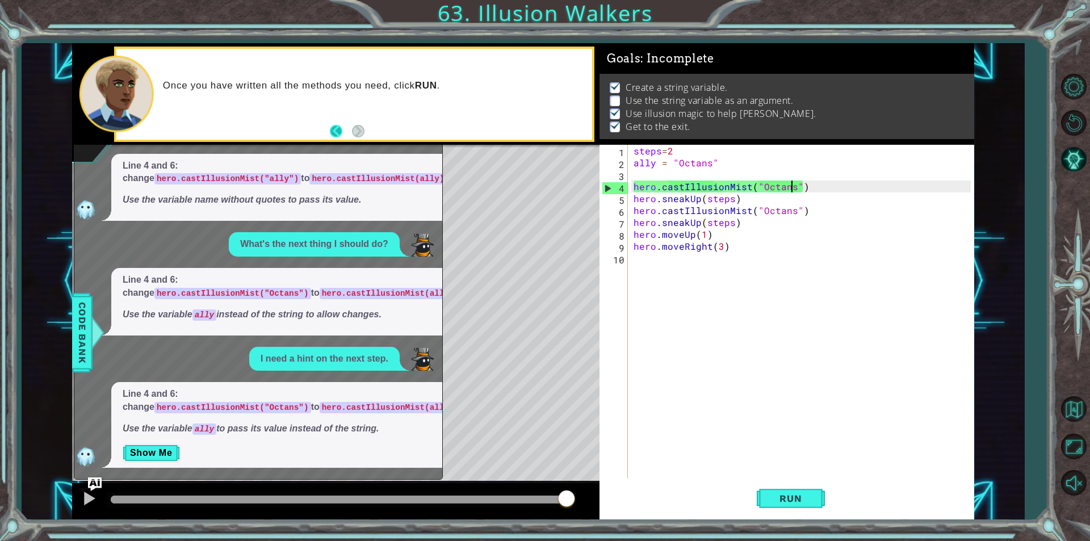
click at [341, 129] on button "Back" at bounding box center [341, 131] width 22 height 12
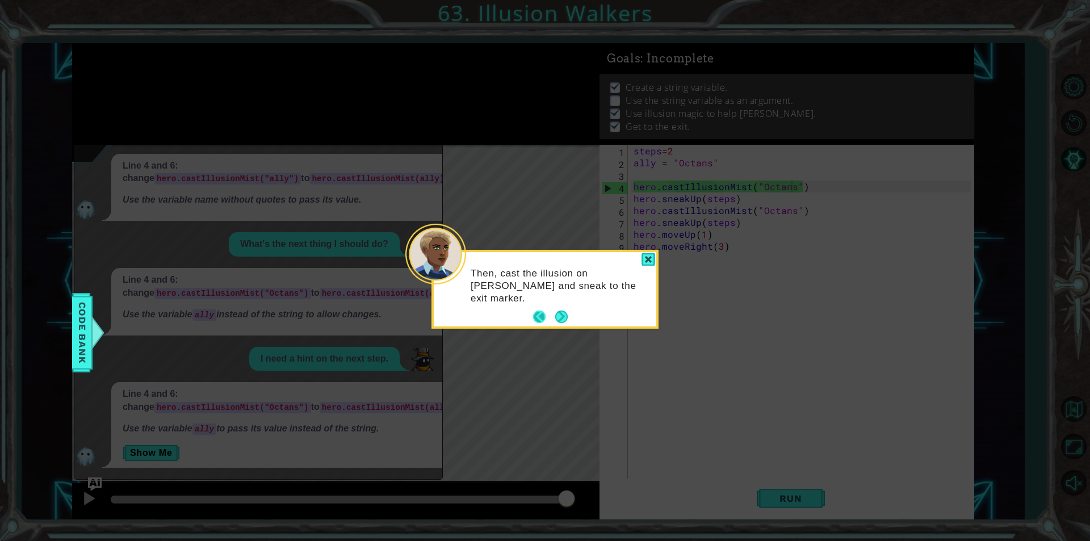
click at [537, 310] on button "Back" at bounding box center [544, 316] width 22 height 12
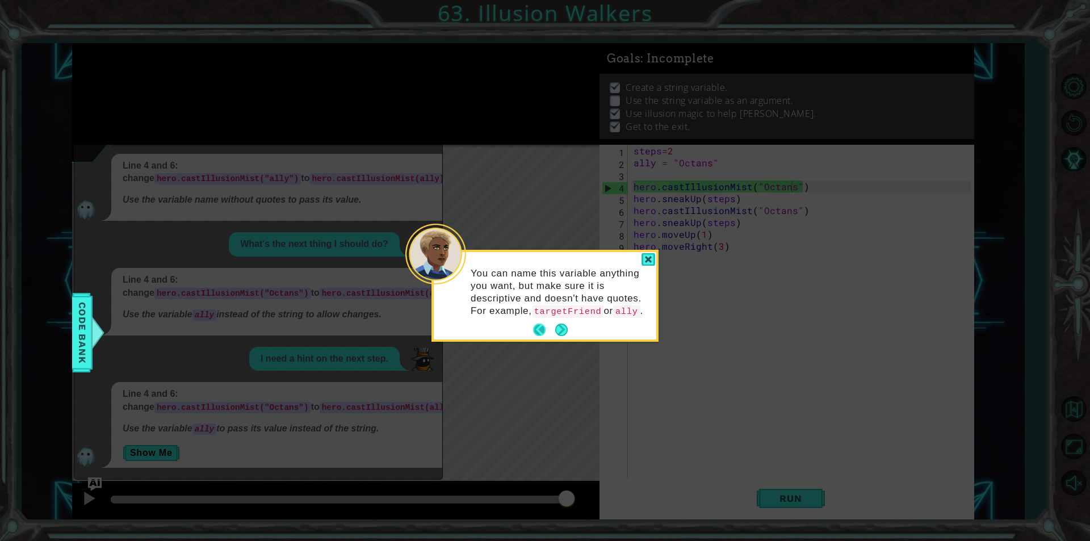
click at [541, 326] on button "Back" at bounding box center [544, 330] width 22 height 12
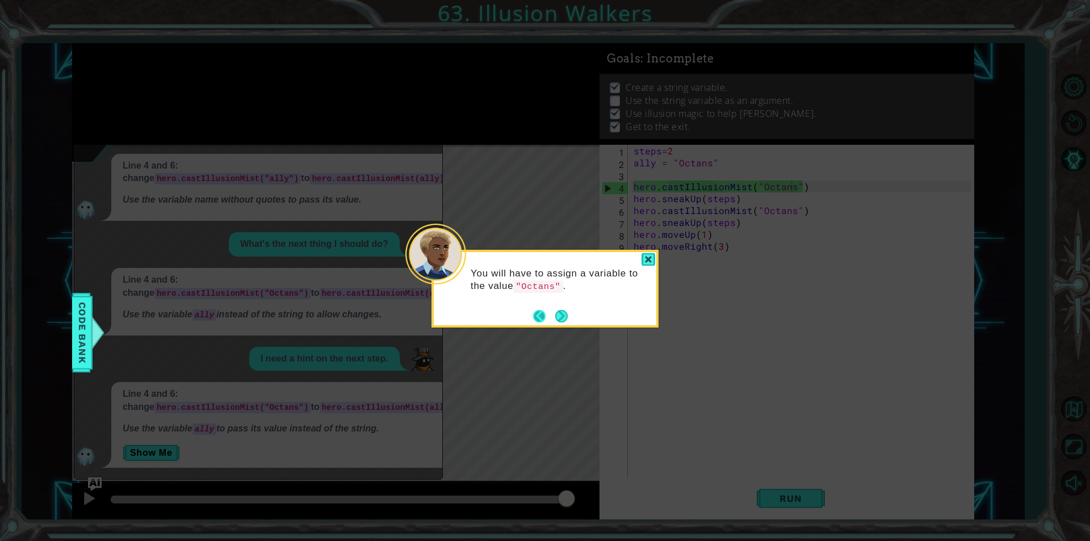
click at [539, 315] on button "Back" at bounding box center [544, 316] width 22 height 12
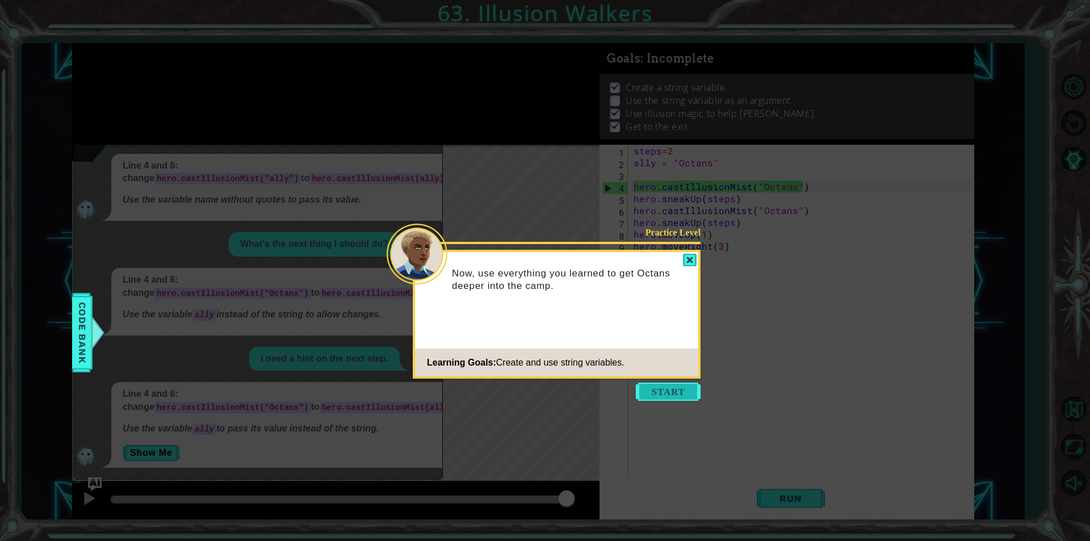
click at [663, 389] on button "Start" at bounding box center [668, 392] width 65 height 18
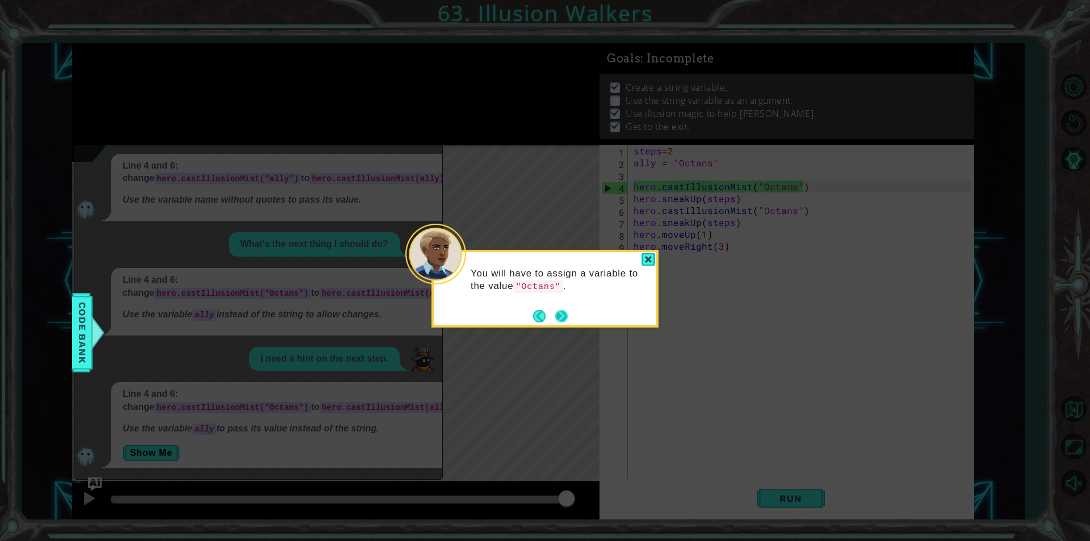
click at [559, 314] on button "Next" at bounding box center [561, 315] width 15 height 15
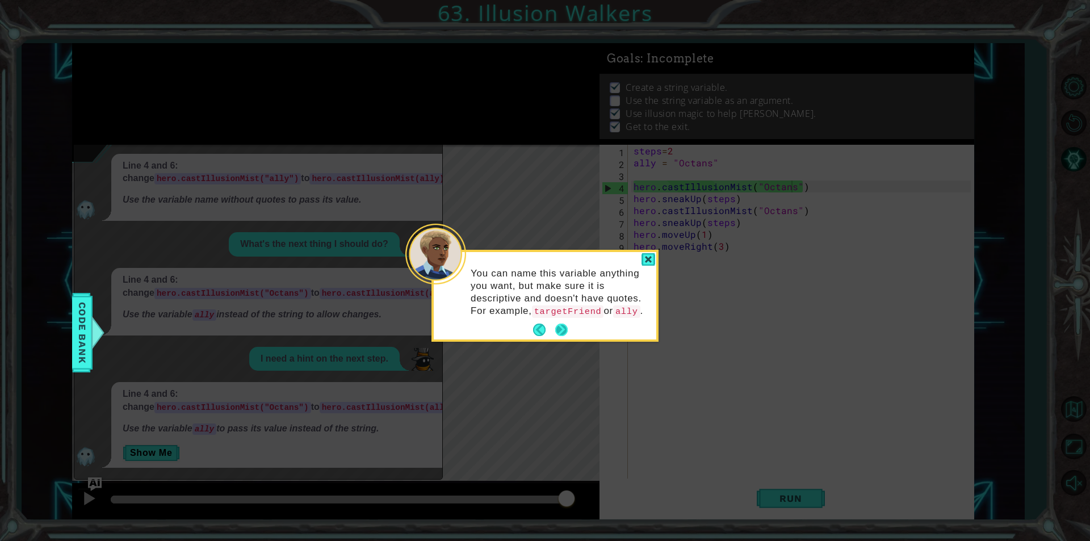
click at [561, 326] on button "Next" at bounding box center [561, 330] width 16 height 16
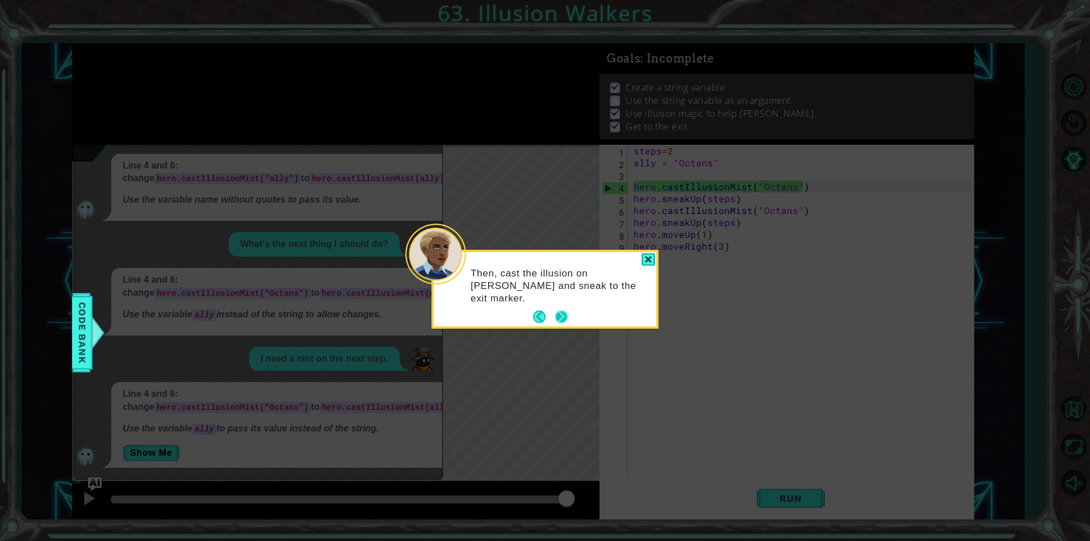
click at [564, 313] on button "Next" at bounding box center [562, 317] width 20 height 20
